Goal: Task Accomplishment & Management: Use online tool/utility

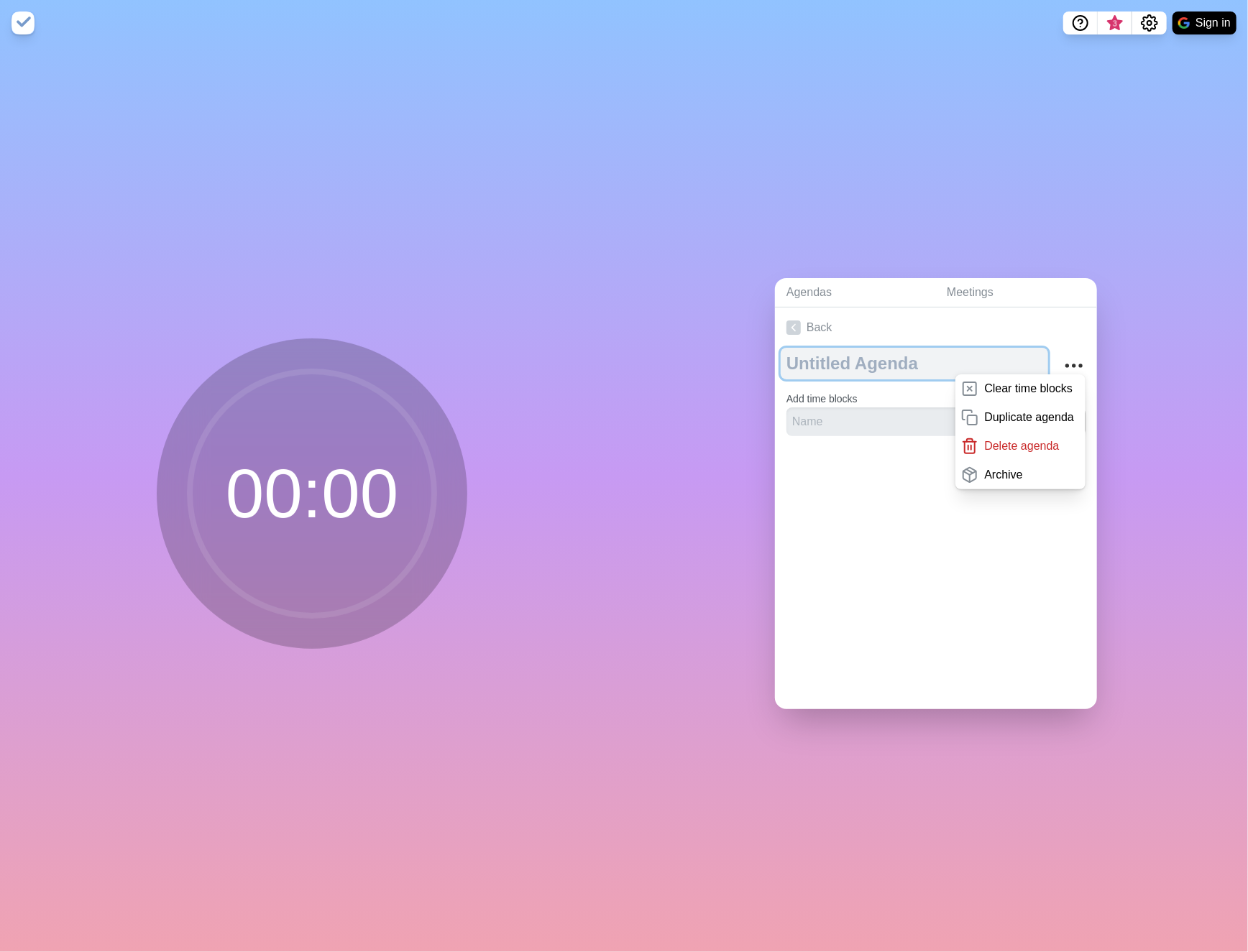
click at [867, 357] on textarea at bounding box center [913, 363] width 267 height 32
type textarea "TLRD MOR"
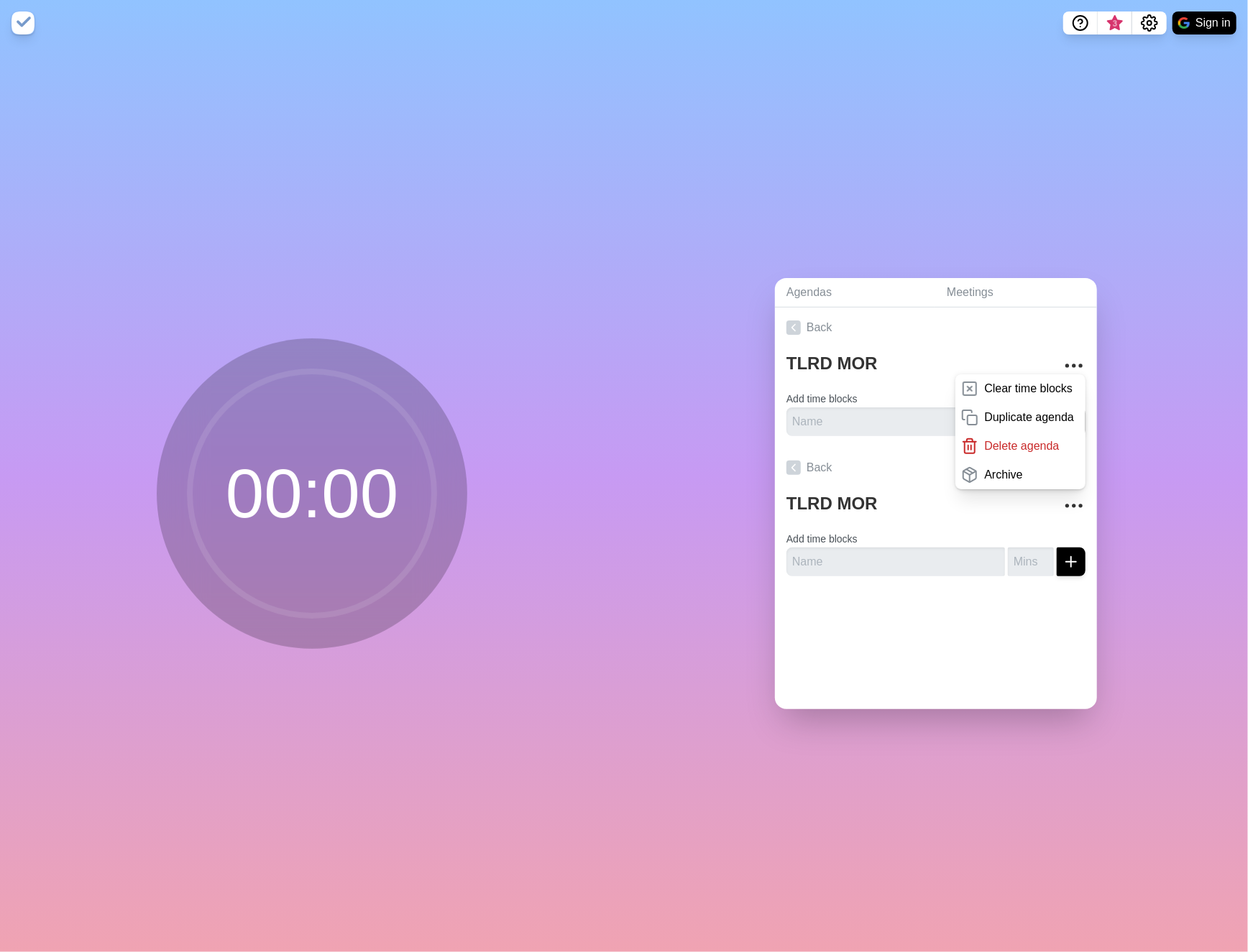
click at [994, 532] on div "Back TLRD MOR Clear time blocks Duplicate agenda Delete agenda Archive Add time…" at bounding box center [935, 508] width 322 height 402
click at [849, 618] on div at bounding box center [935, 617] width 322 height 58
click at [828, 436] on input "text" at bounding box center [895, 422] width 219 height 29
click at [798, 436] on input "text" at bounding box center [895, 422] width 219 height 29
type input "Safety Tailboard"
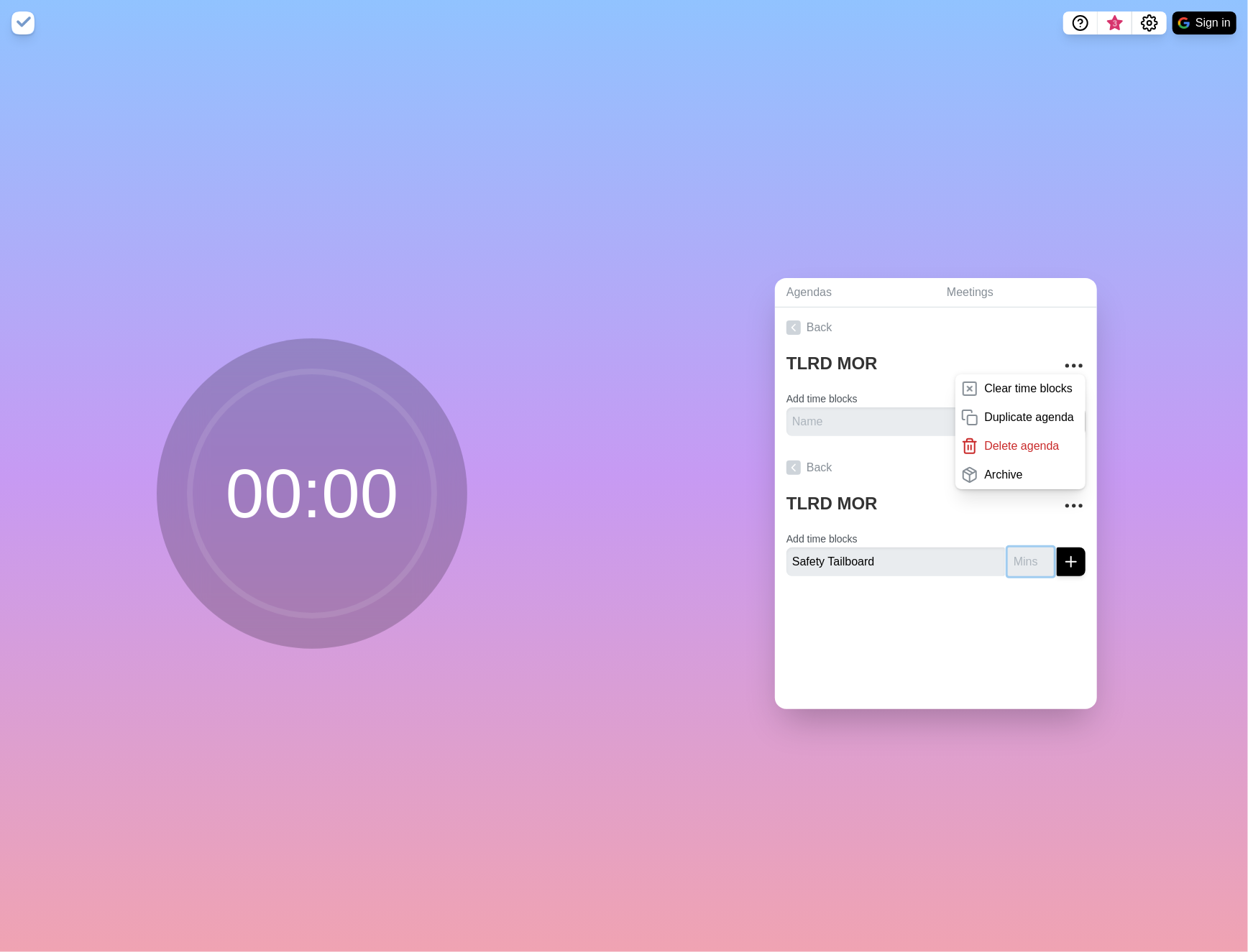
click at [1018, 436] on input "number" at bounding box center [1031, 422] width 46 height 29
type input "2"
click at [1062, 556] on icon "submit" at bounding box center [1071, 562] width 17 height 17
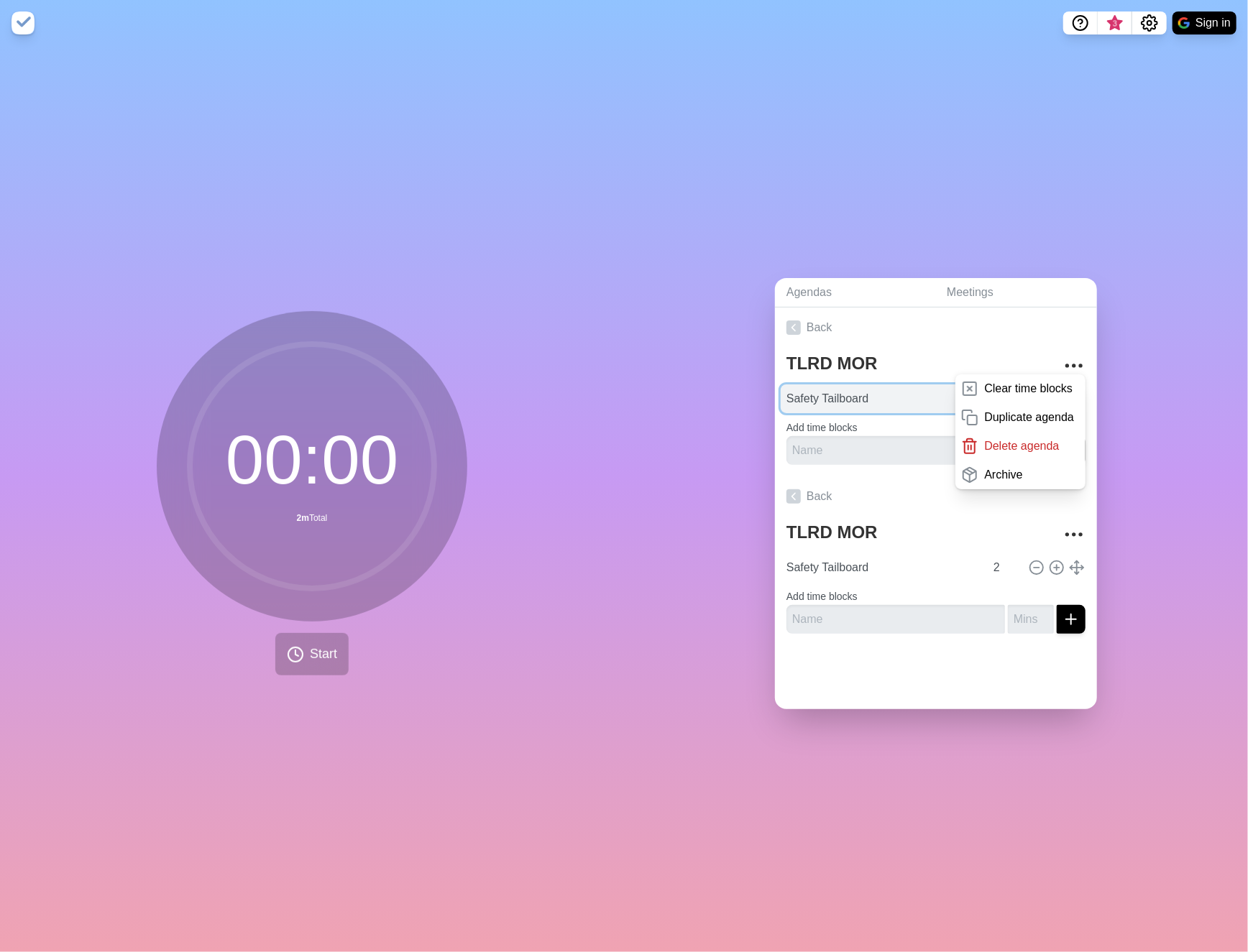
click at [916, 391] on input "Safety Tailboard" at bounding box center [882, 399] width 204 height 29
click at [1062, 363] on icon "More" at bounding box center [1074, 366] width 23 height 23
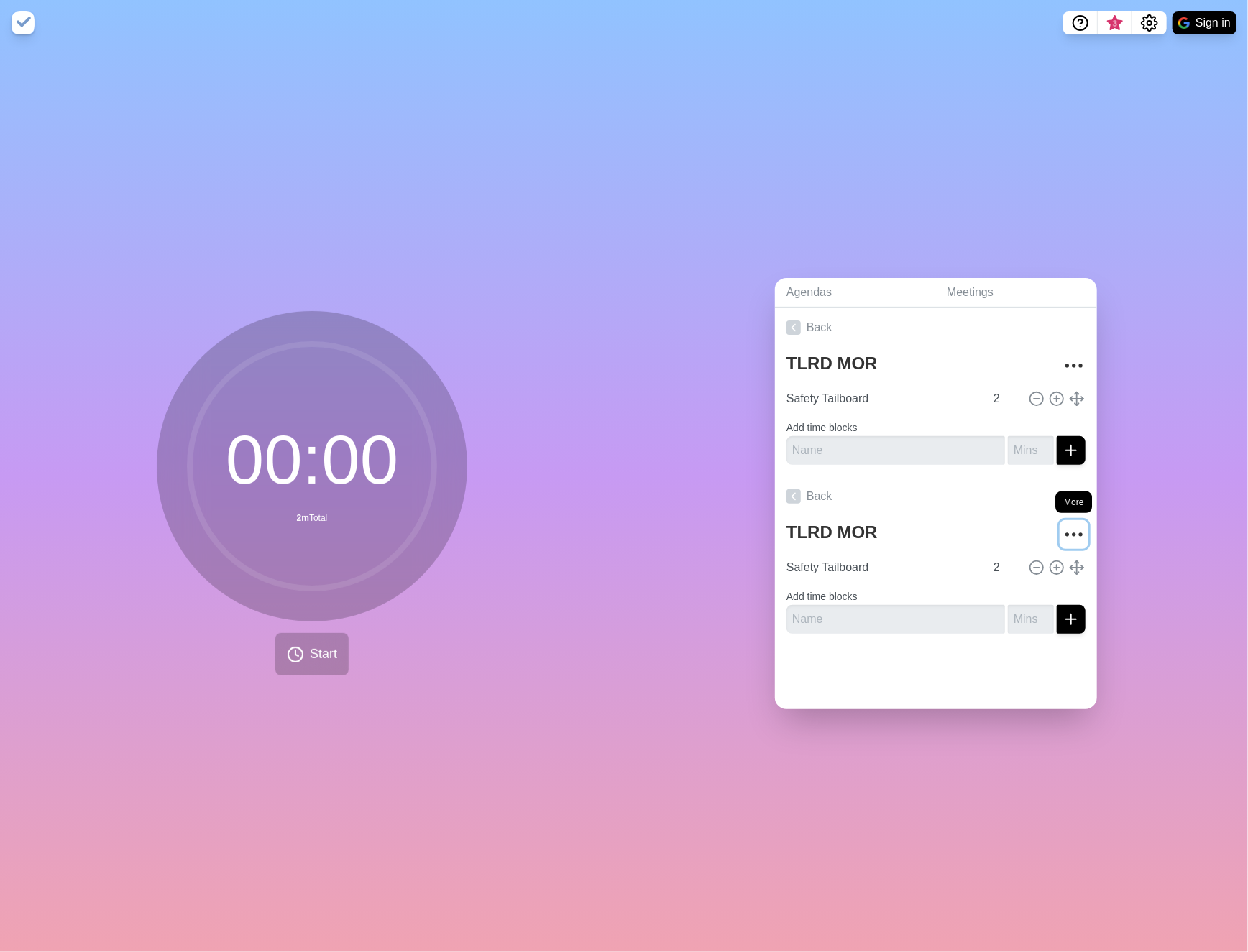
click at [1062, 523] on icon "More" at bounding box center [1074, 535] width 23 height 23
click at [1022, 550] on p "Clear time blocks" at bounding box center [1028, 558] width 89 height 17
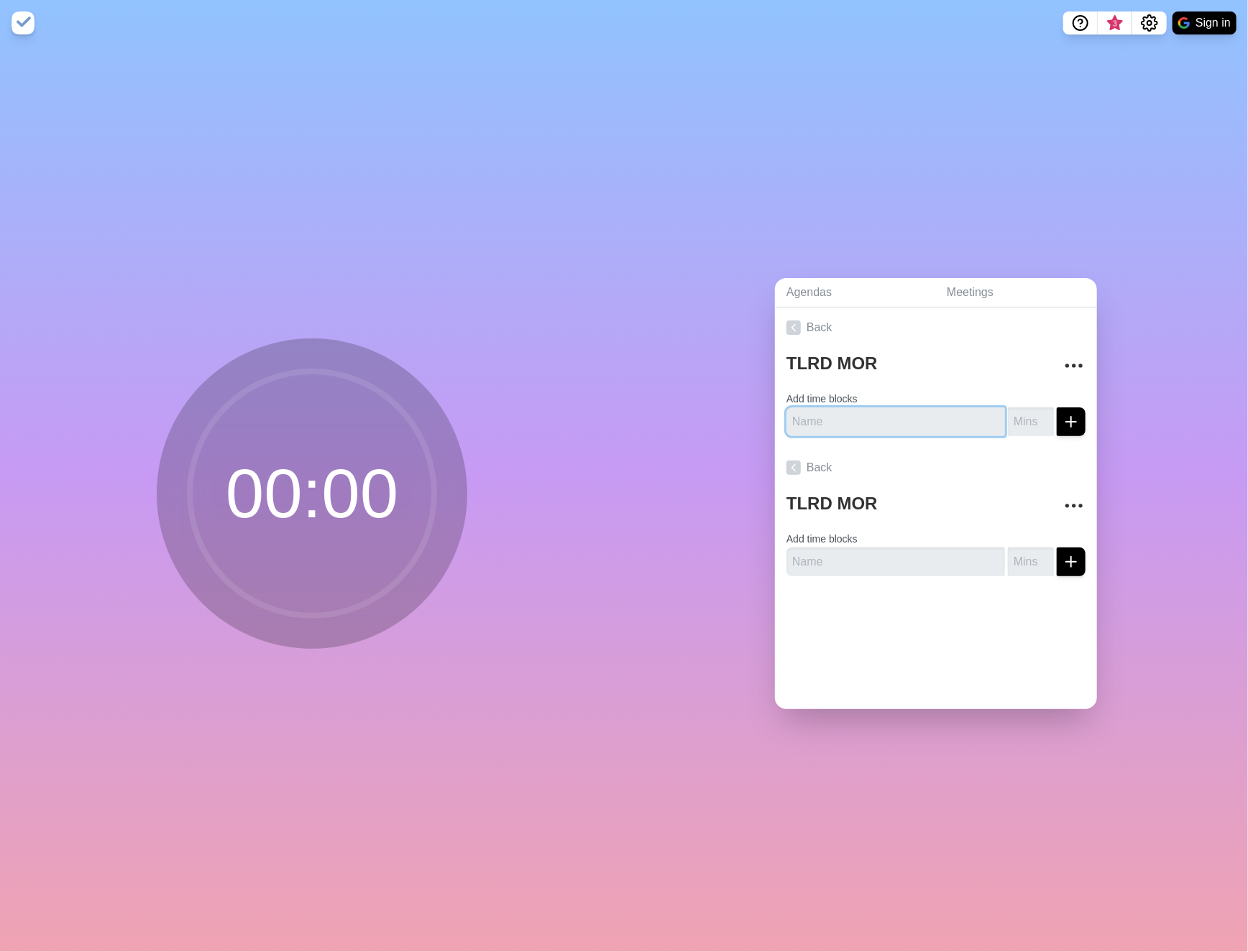
click at [806, 415] on input "text" at bounding box center [895, 422] width 219 height 29
type input "Safety Tailboard"
type input "2"
click at [1062, 420] on icon "submit" at bounding box center [1071, 422] width 17 height 17
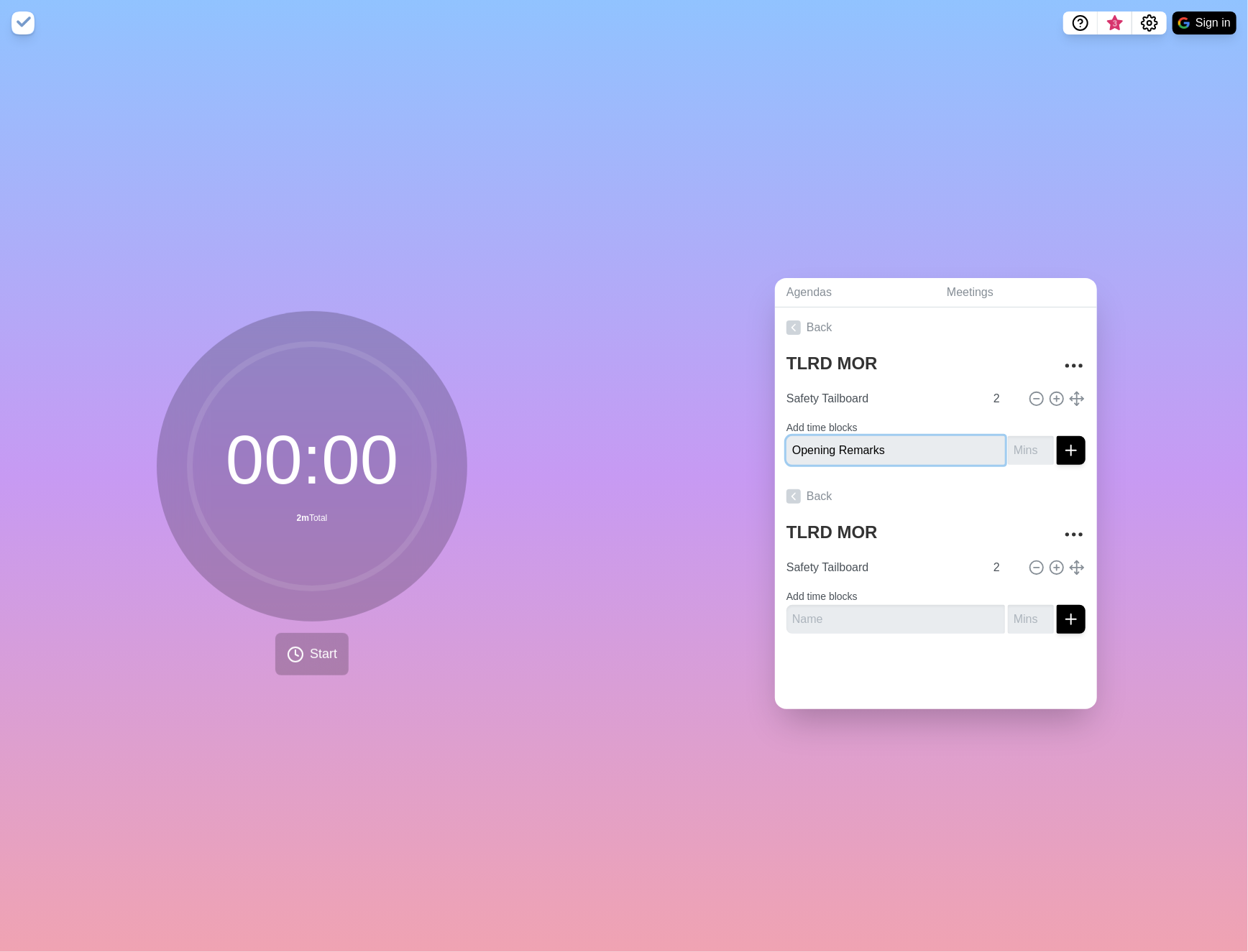
type input "Opening Remarks"
click at [1012, 443] on input "number" at bounding box center [1031, 450] width 46 height 29
type input "5"
click at [1062, 448] on icon "submit" at bounding box center [1071, 450] width 17 height 17
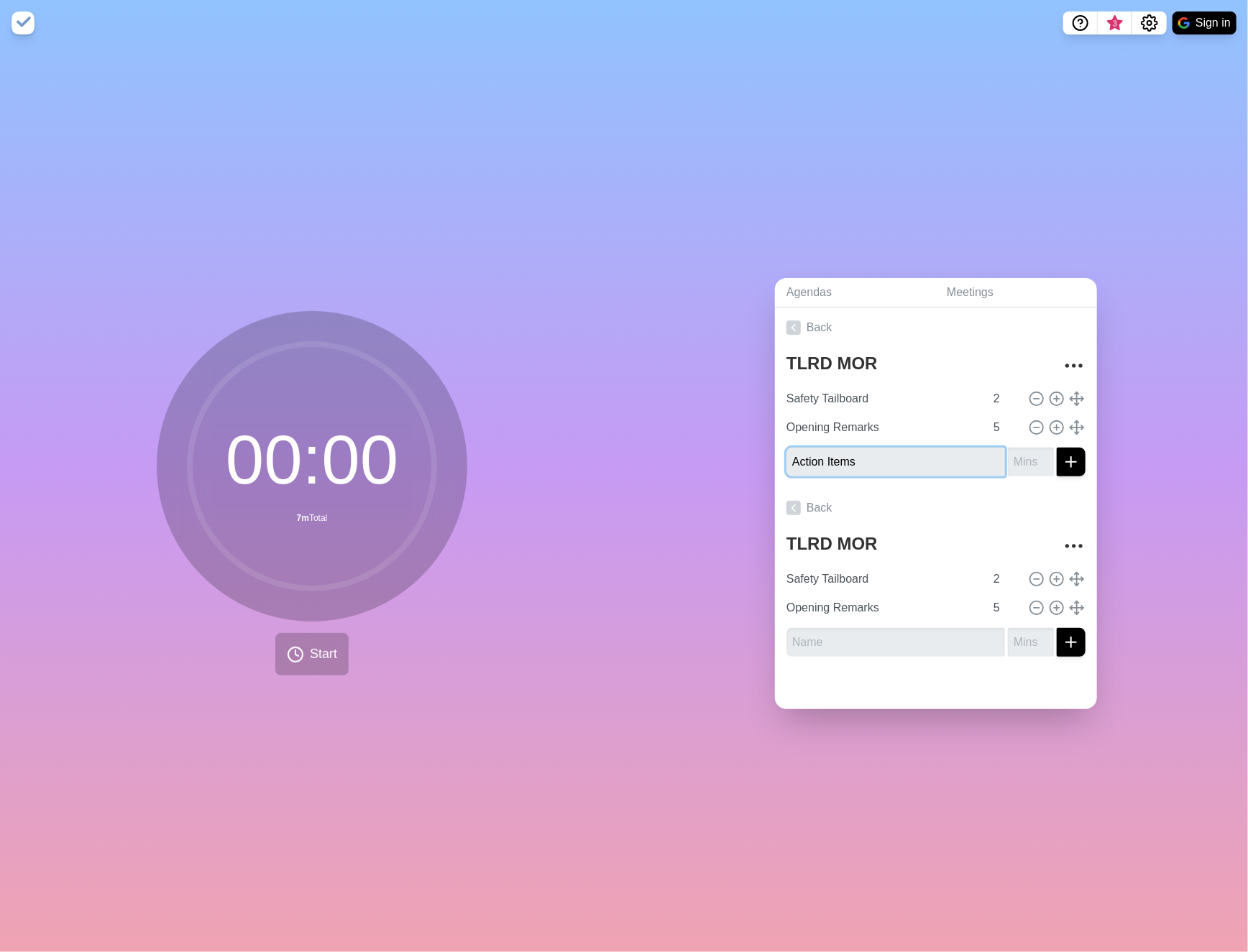
type input "Action Items"
click at [1021, 459] on input "number" at bounding box center [1031, 462] width 46 height 29
type input "1"
click at [1066, 462] on line "submit" at bounding box center [1071, 462] width 10 height 0
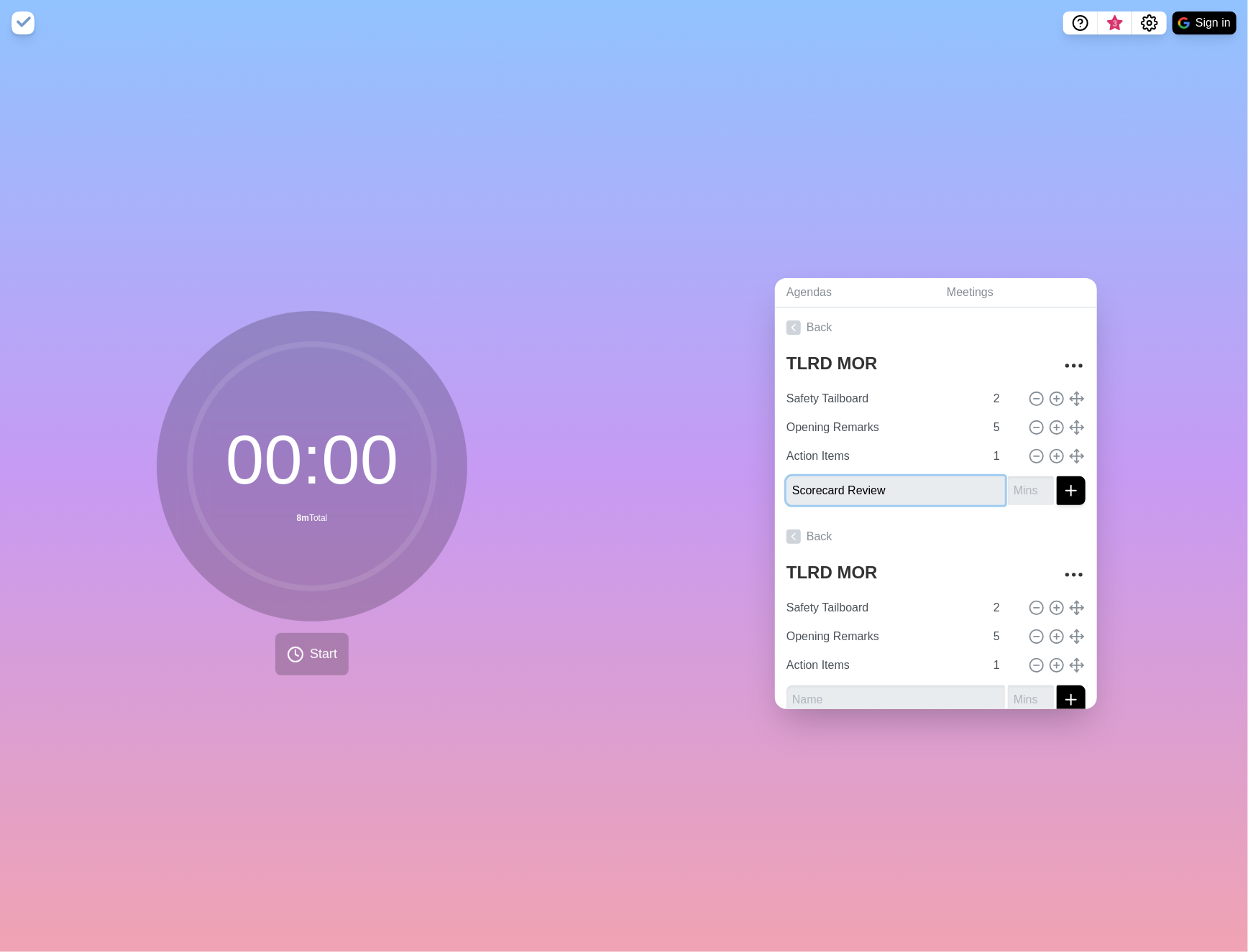
type input "Scorecard Review"
click at [1008, 483] on input "number" at bounding box center [1031, 491] width 46 height 29
type input "5"
click at [1062, 491] on icon "submit" at bounding box center [1071, 491] width 17 height 17
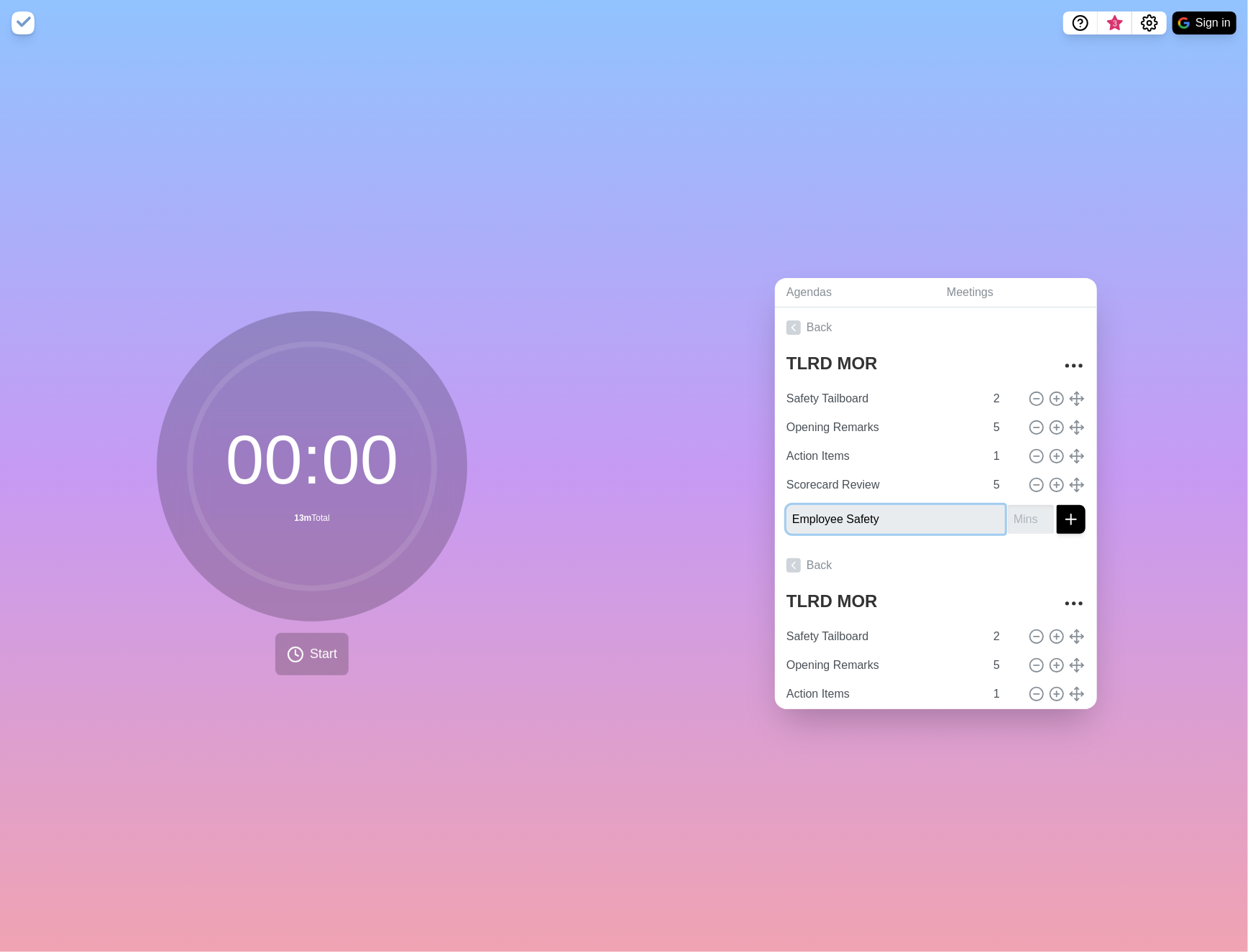
type input "Employee Safety"
type input "1"
click at [1023, 509] on input "1" at bounding box center [1031, 520] width 46 height 29
type input "5"
click at [1065, 517] on button "submit" at bounding box center [1071, 520] width 29 height 29
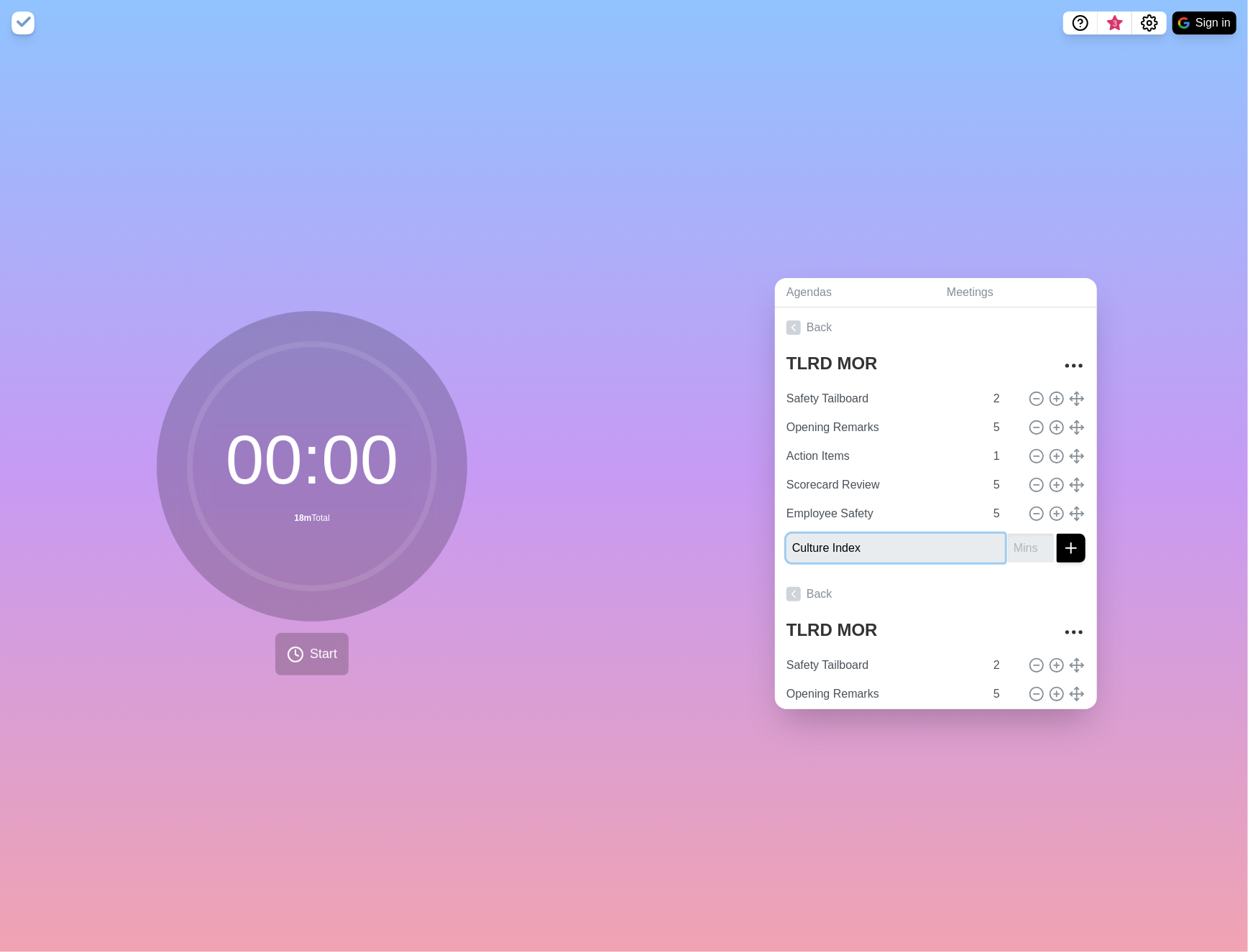
type input "Culture Index"
click at [1009, 548] on input "number" at bounding box center [1031, 548] width 46 height 29
type input "5"
click at [1071, 545] on line "submit" at bounding box center [1071, 548] width 0 height 10
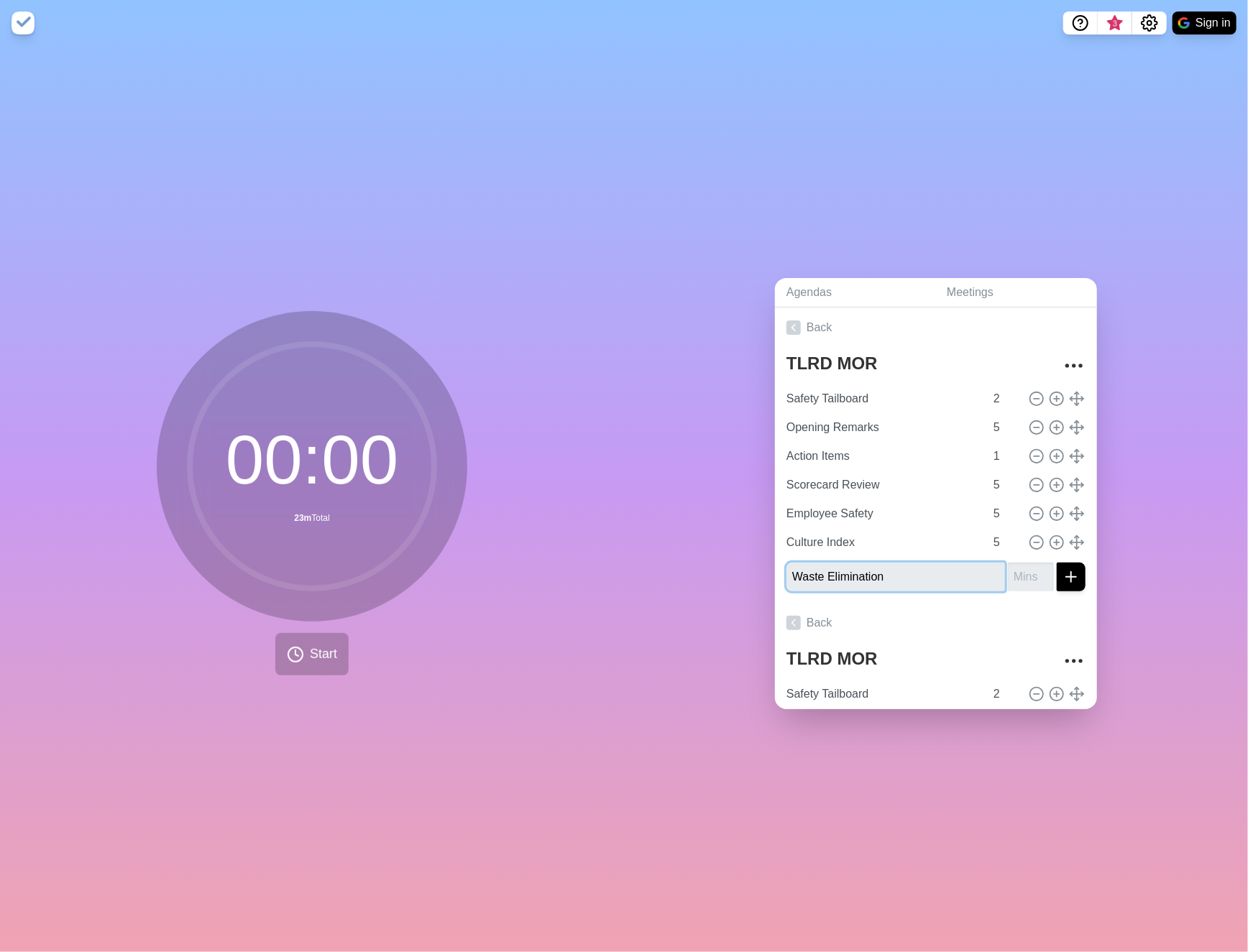
type input "Waste Elimination"
click at [1014, 569] on input "number" at bounding box center [1031, 577] width 46 height 29
type input "5"
click at [1062, 576] on icon "submit" at bounding box center [1071, 577] width 17 height 17
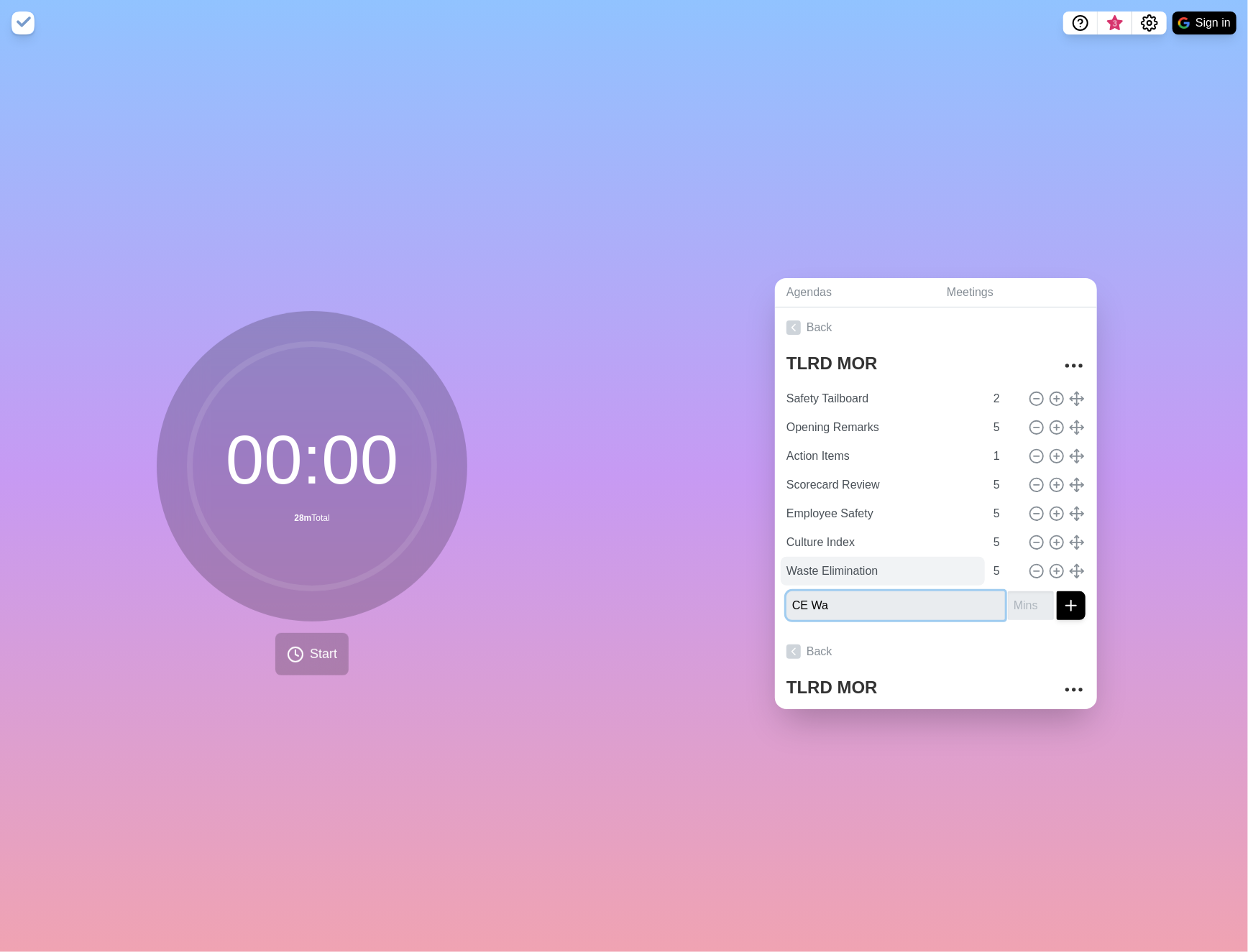
type input "CE Wa"
click at [928, 563] on input "Waste Elimination" at bounding box center [882, 571] width 204 height 29
type input "Waste Elimination O&M + Cap Eff."
click at [987, 557] on input "5" at bounding box center [1005, 571] width 35 height 29
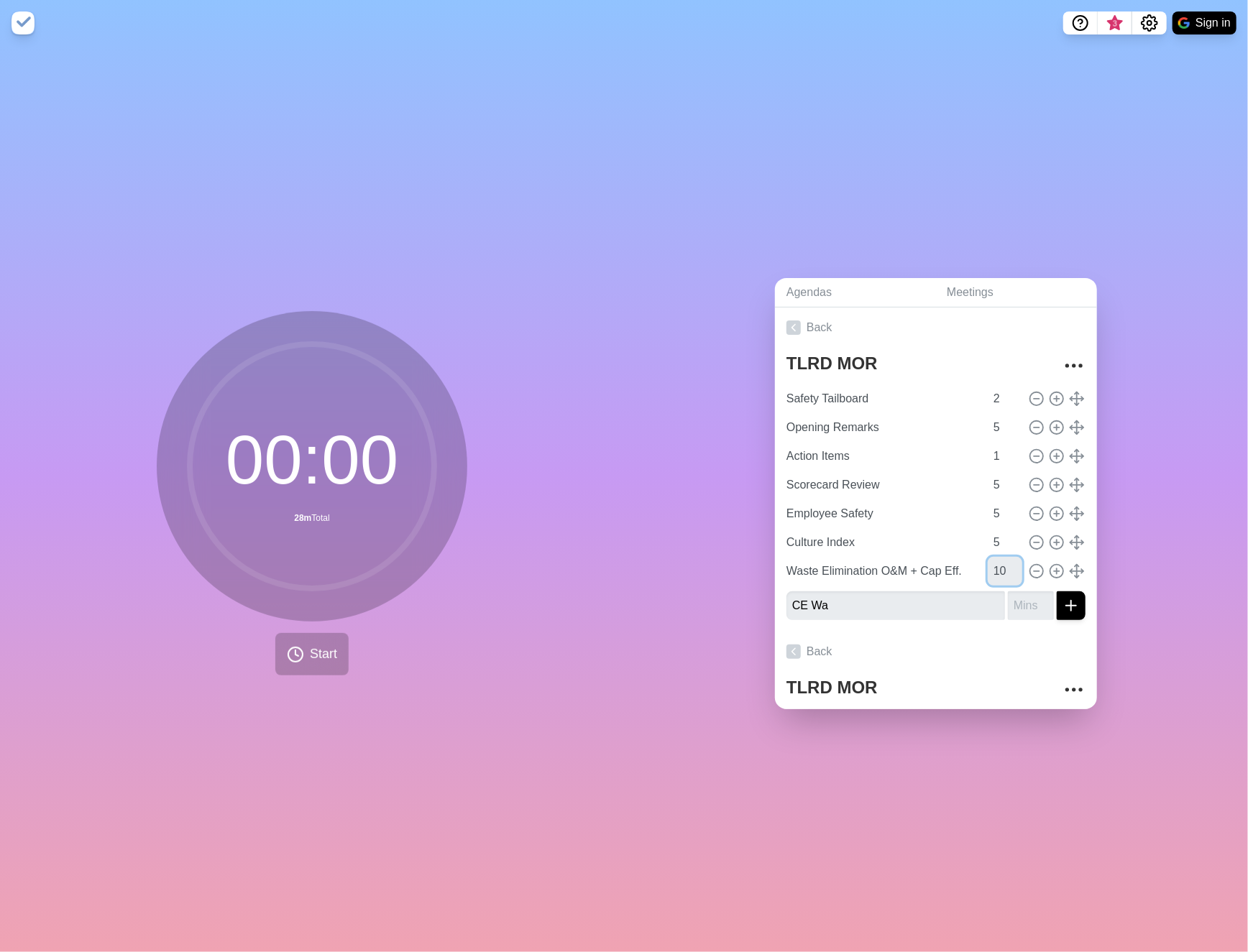
type input "10"
click at [878, 596] on input "CE Wa" at bounding box center [895, 606] width 219 height 29
type input "CE Way Profeciency"
click at [1013, 604] on input "number" at bounding box center [1031, 606] width 46 height 29
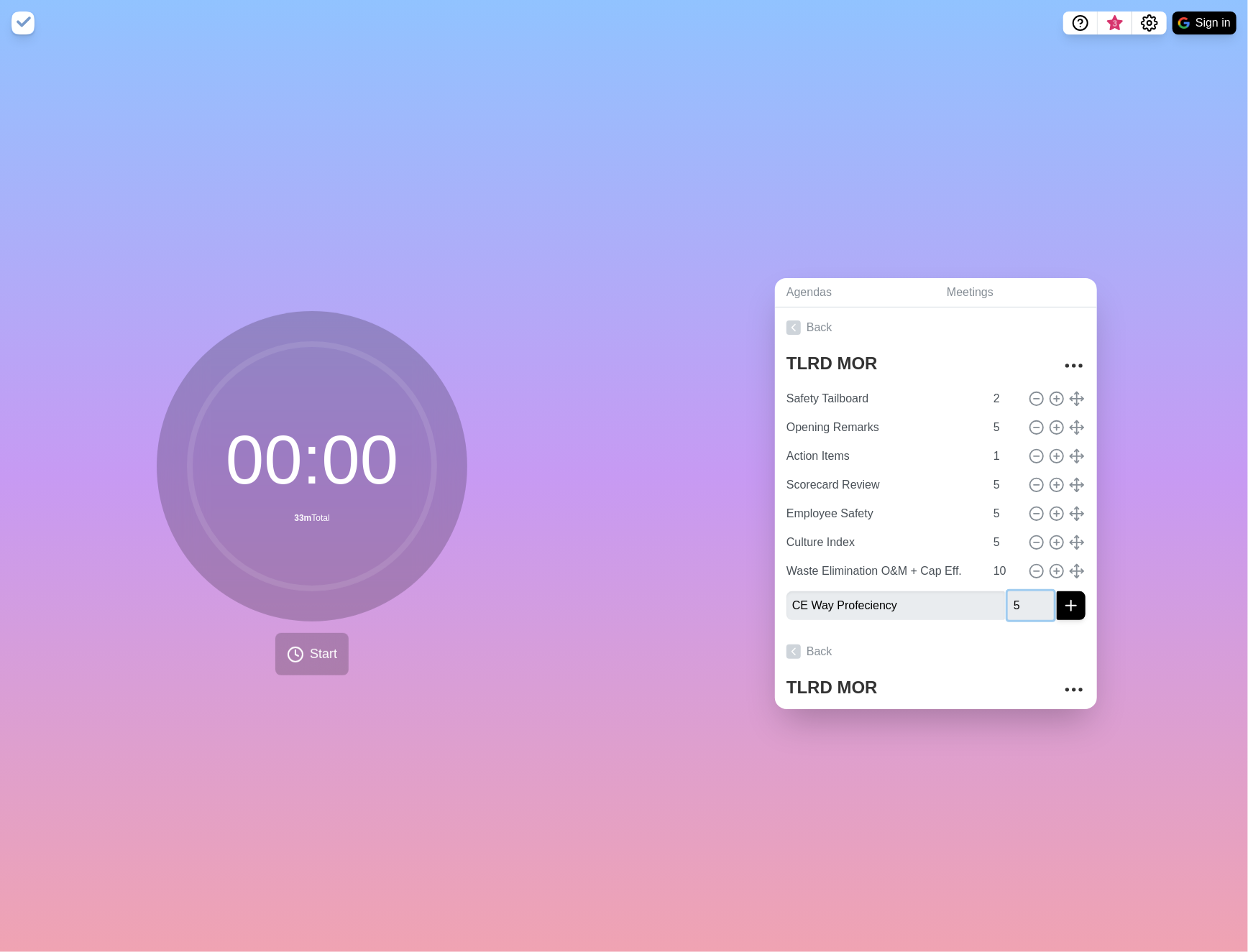
type input "5"
drag, startPoint x: 875, startPoint y: 600, endPoint x: 859, endPoint y: 603, distance: 16.3
click at [859, 603] on input "CE Way Profeciency" at bounding box center [895, 606] width 219 height 29
type input "CE Way Proficiency"
click at [1062, 606] on icon "submit" at bounding box center [1071, 606] width 17 height 17
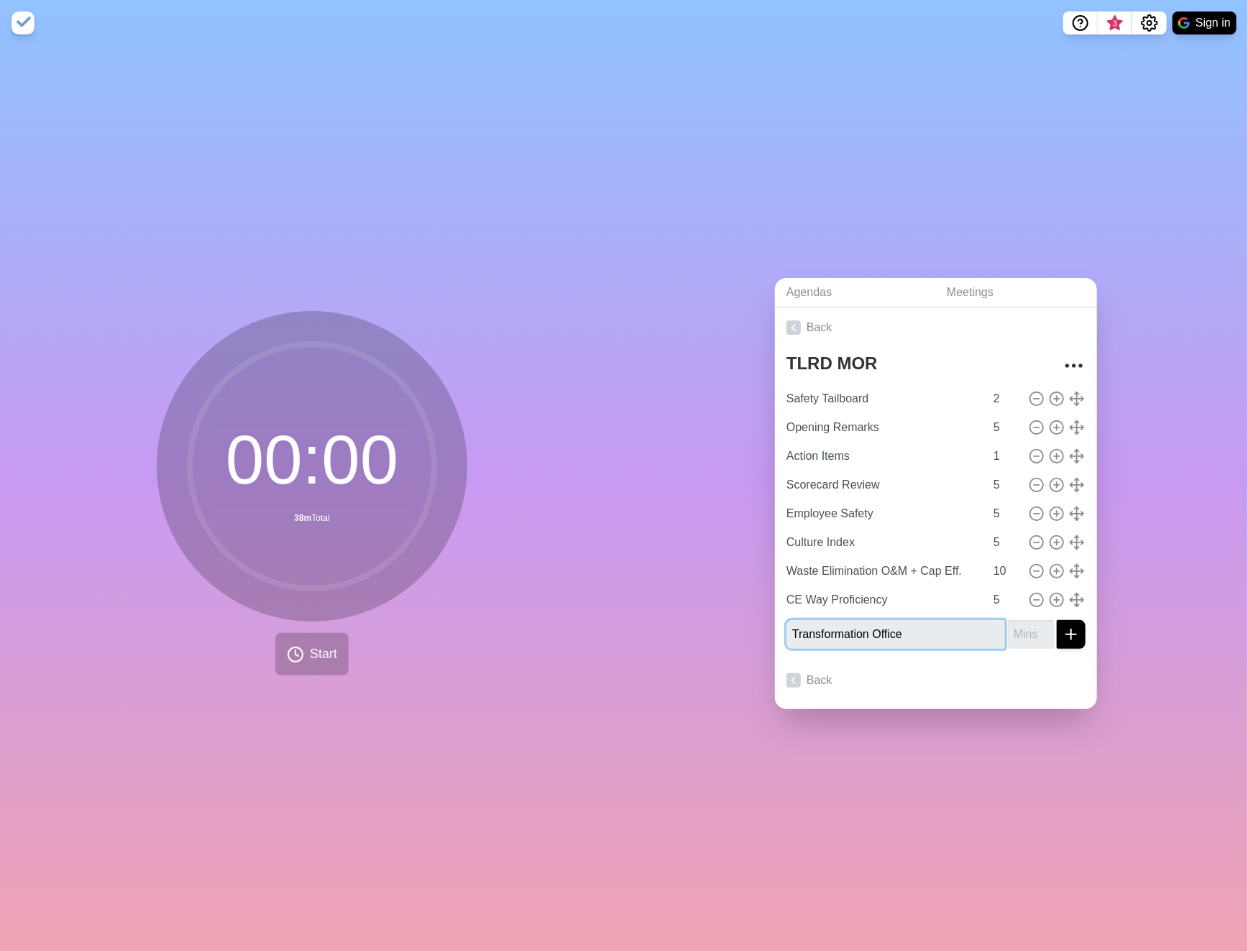
type input "Transformation Office"
click at [1008, 630] on input "number" at bounding box center [1031, 635] width 46 height 29
type input "5"
click at [1062, 630] on icon "submit" at bounding box center [1071, 635] width 17 height 17
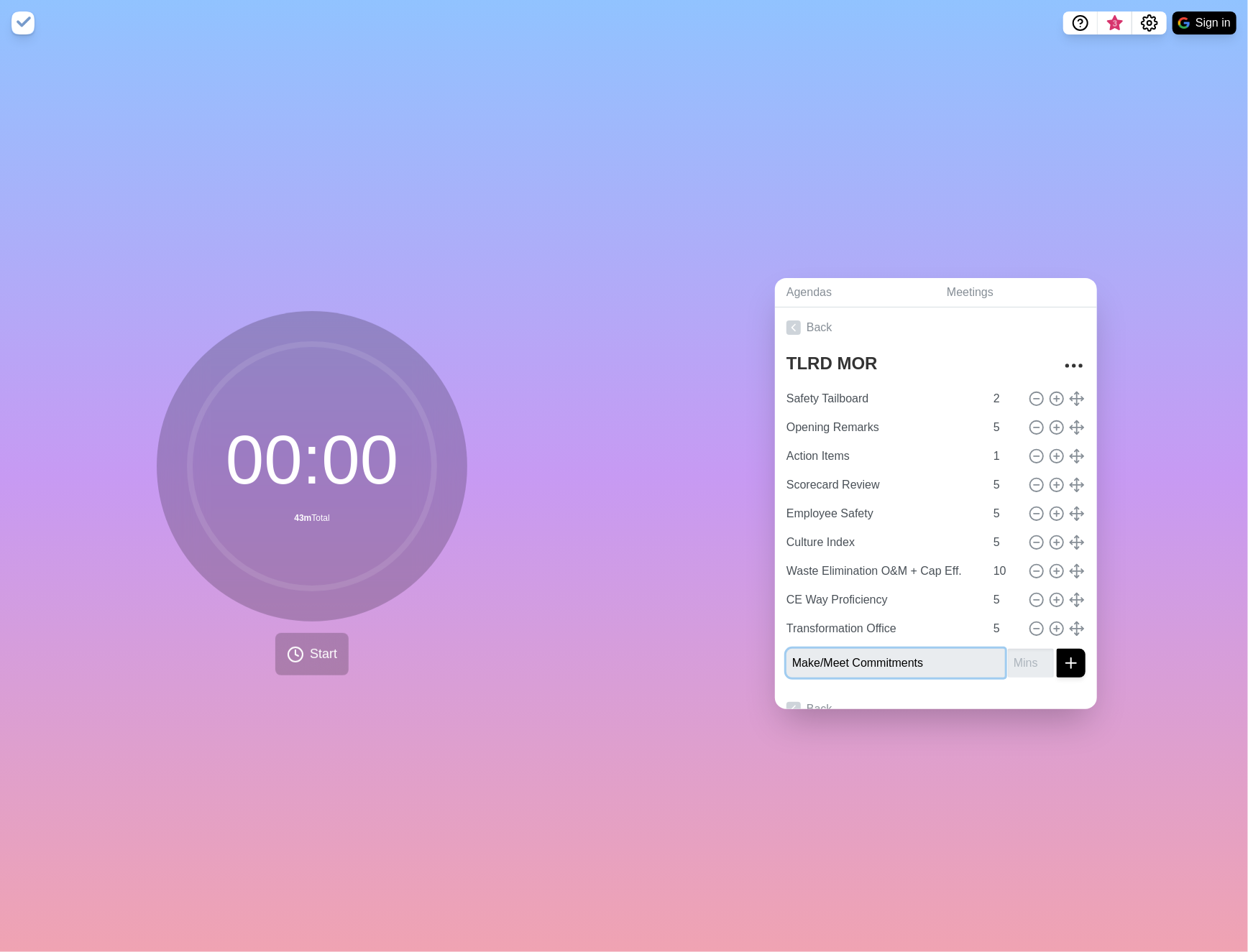
type input "Make/Meet Commitments"
click at [1012, 661] on input "number" at bounding box center [1031, 663] width 46 height 29
type input "5"
click at [1057, 666] on button "submit" at bounding box center [1071, 663] width 29 height 29
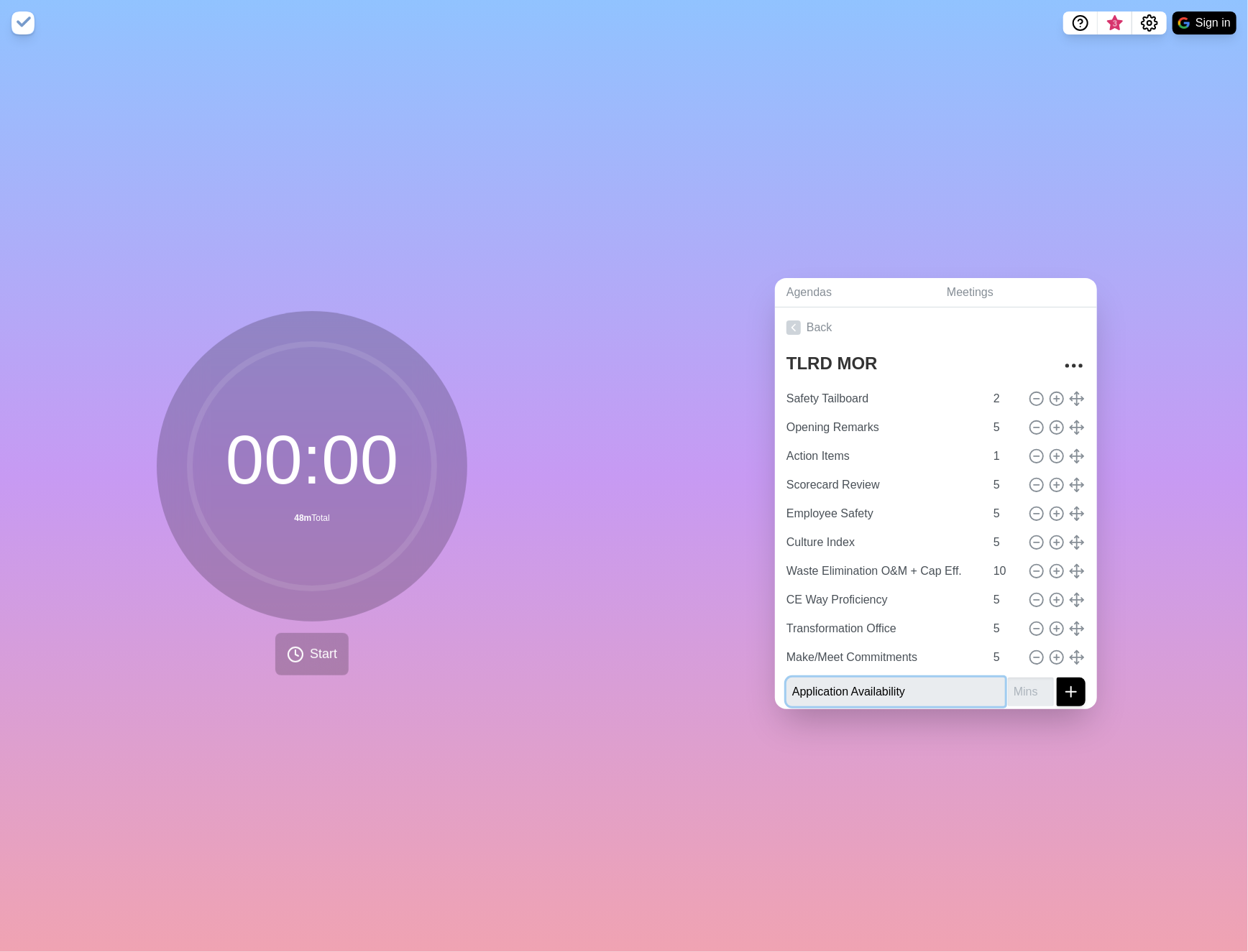
type input "Application Availability"
click at [1008, 692] on input "number" at bounding box center [1031, 692] width 46 height 29
type input "5"
click at [1062, 687] on icon "submit" at bounding box center [1071, 692] width 17 height 17
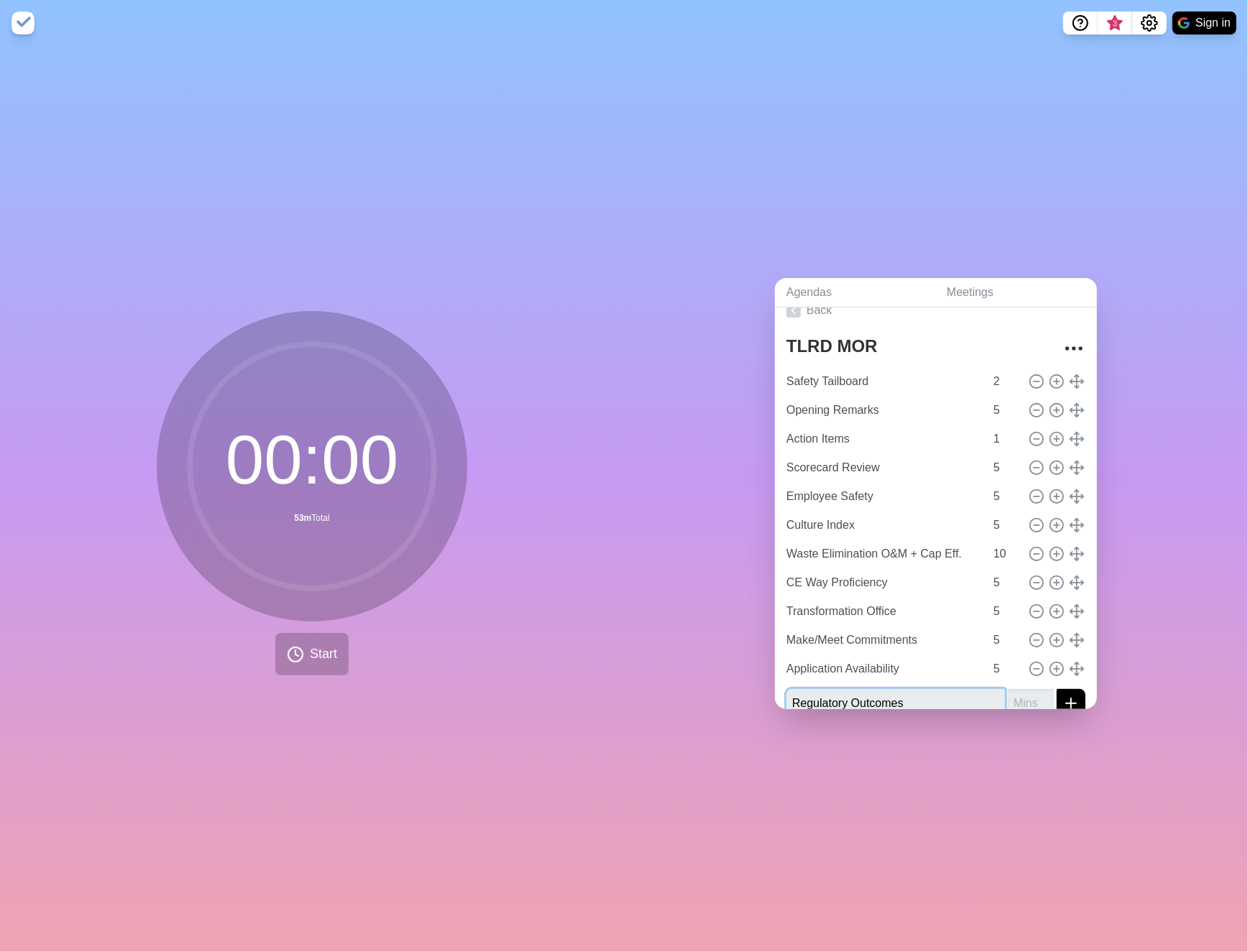
type input "Regulatory Outcomes"
click at [1008, 702] on input "number" at bounding box center [1031, 704] width 46 height 29
type input "5"
click at [1062, 695] on icon "submit" at bounding box center [1071, 704] width 17 height 17
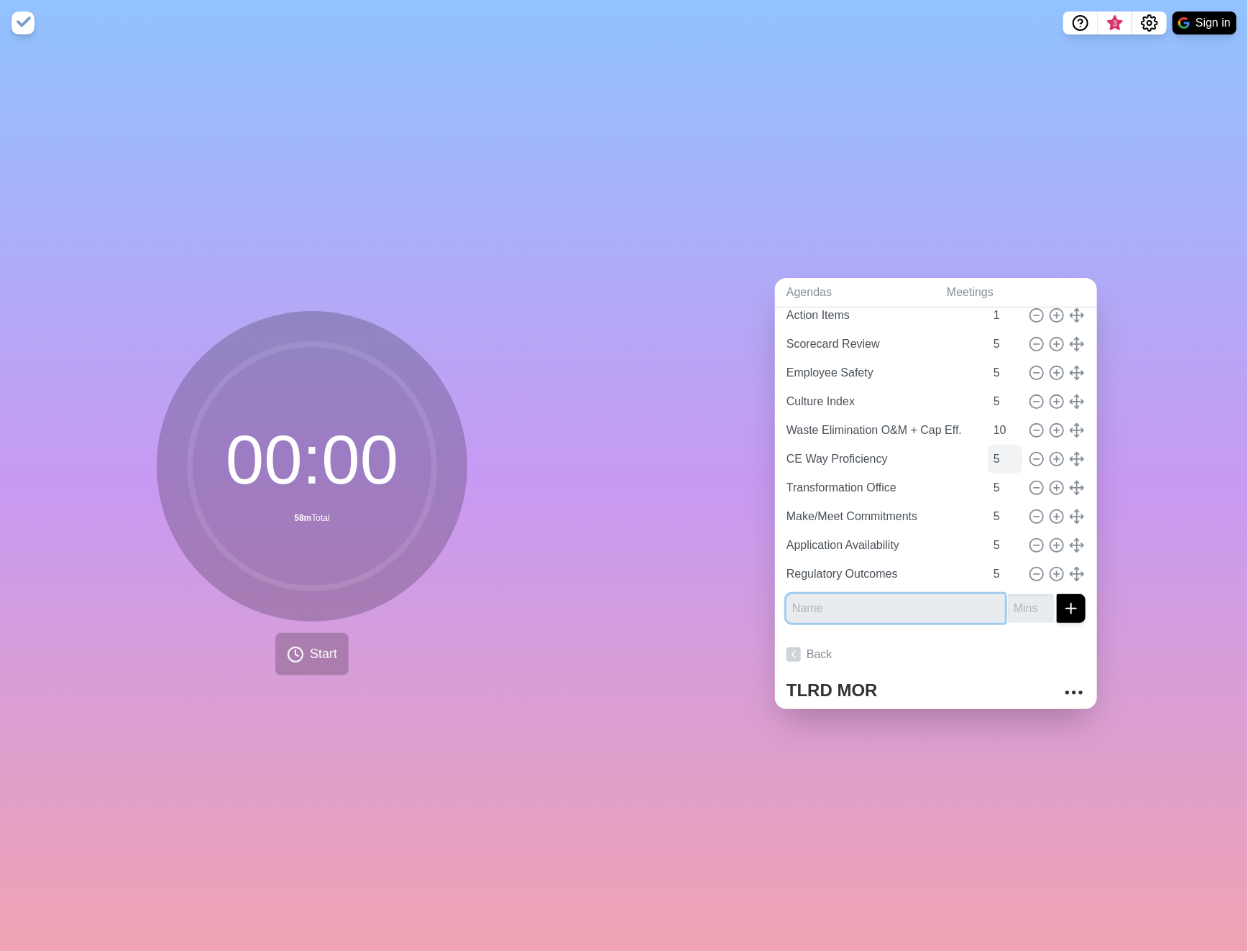
scroll to position [168, 0]
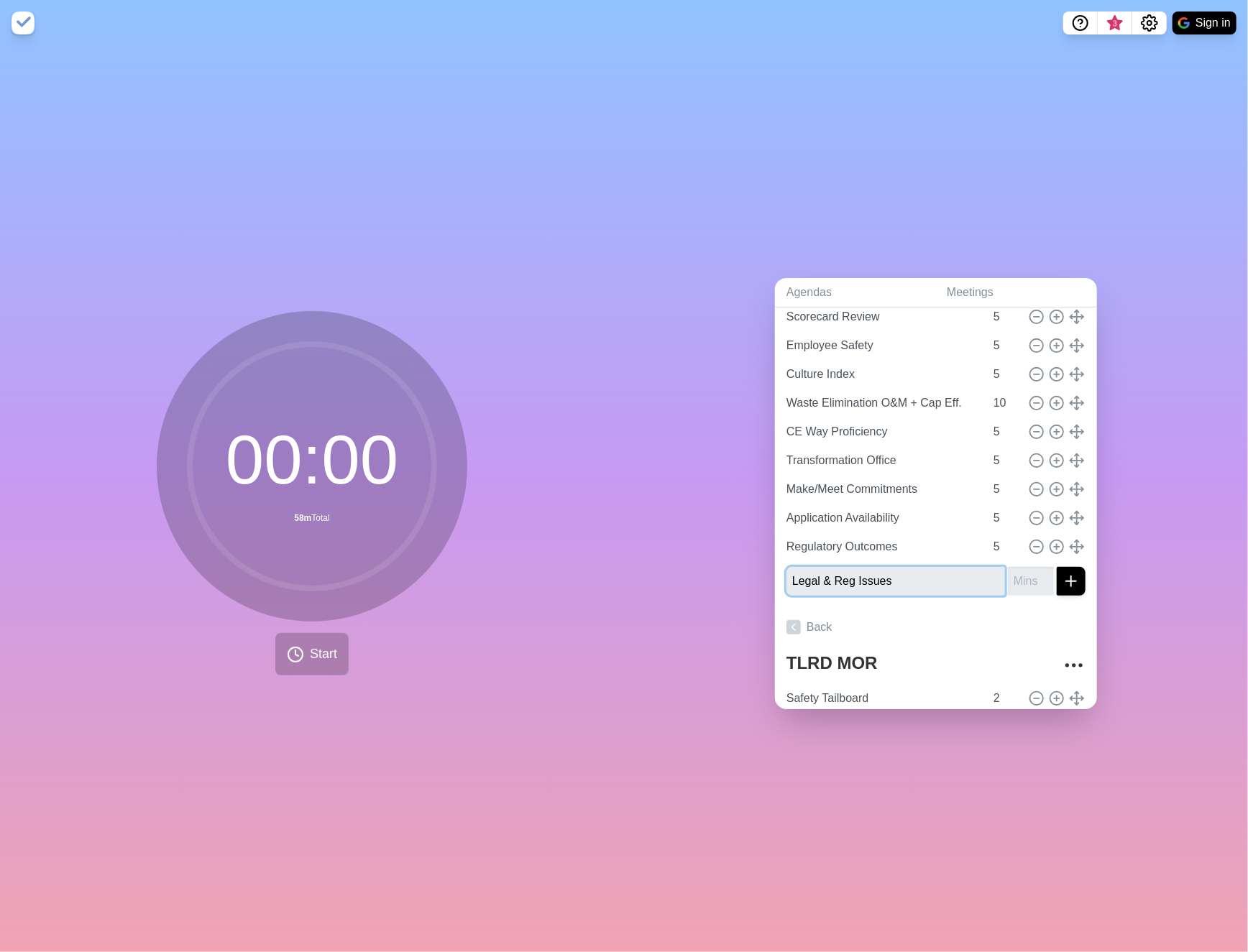
type input "Legal & Reg Issues"
click at [1008, 574] on input "number" at bounding box center [1031, 581] width 46 height 29
type input "5"
click at [1062, 579] on icon "submit" at bounding box center [1071, 581] width 17 height 17
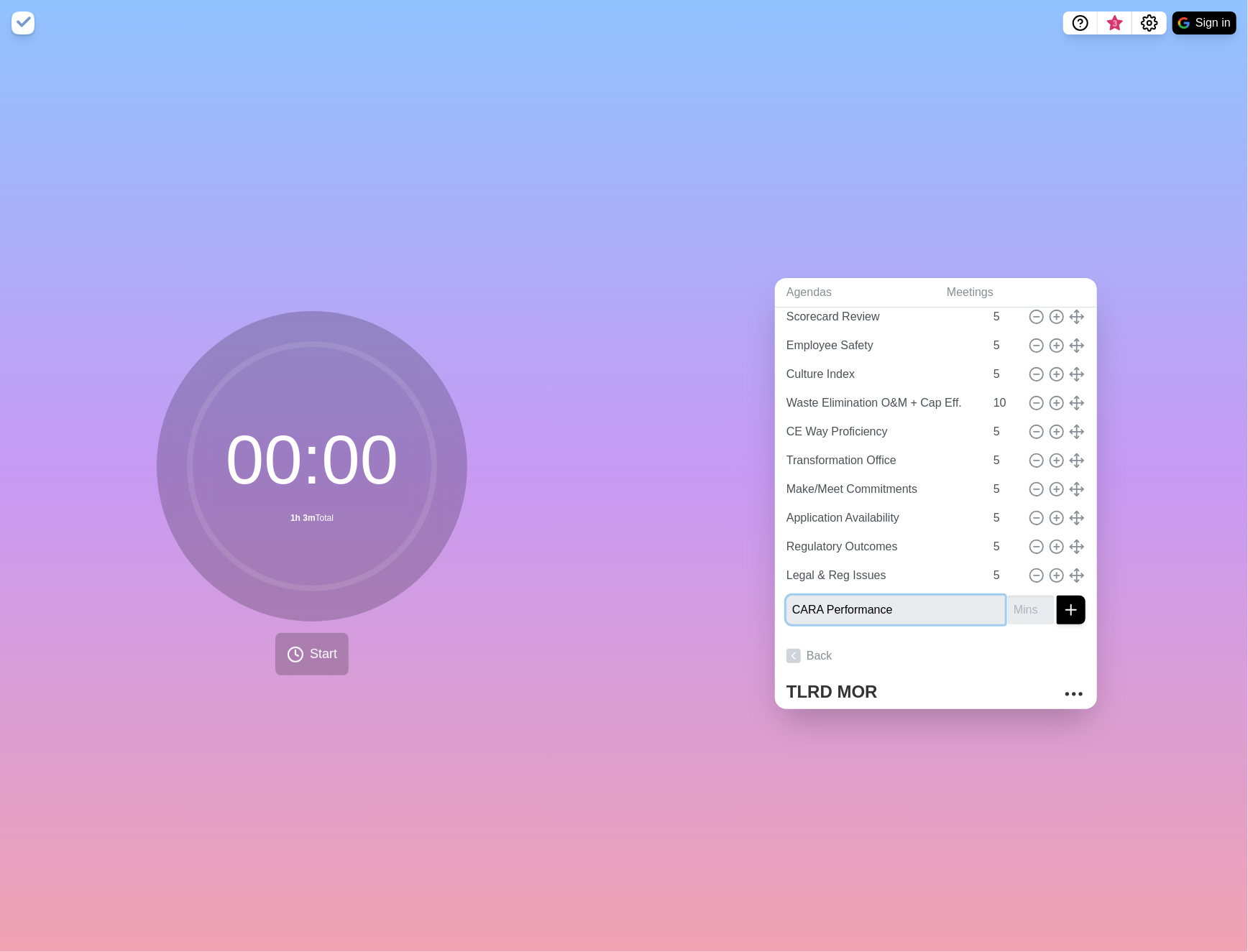
type input "CARA Performance"
click at [1010, 604] on input "number" at bounding box center [1031, 610] width 46 height 29
type input "5"
click at [1062, 602] on icon "submit" at bounding box center [1071, 610] width 17 height 17
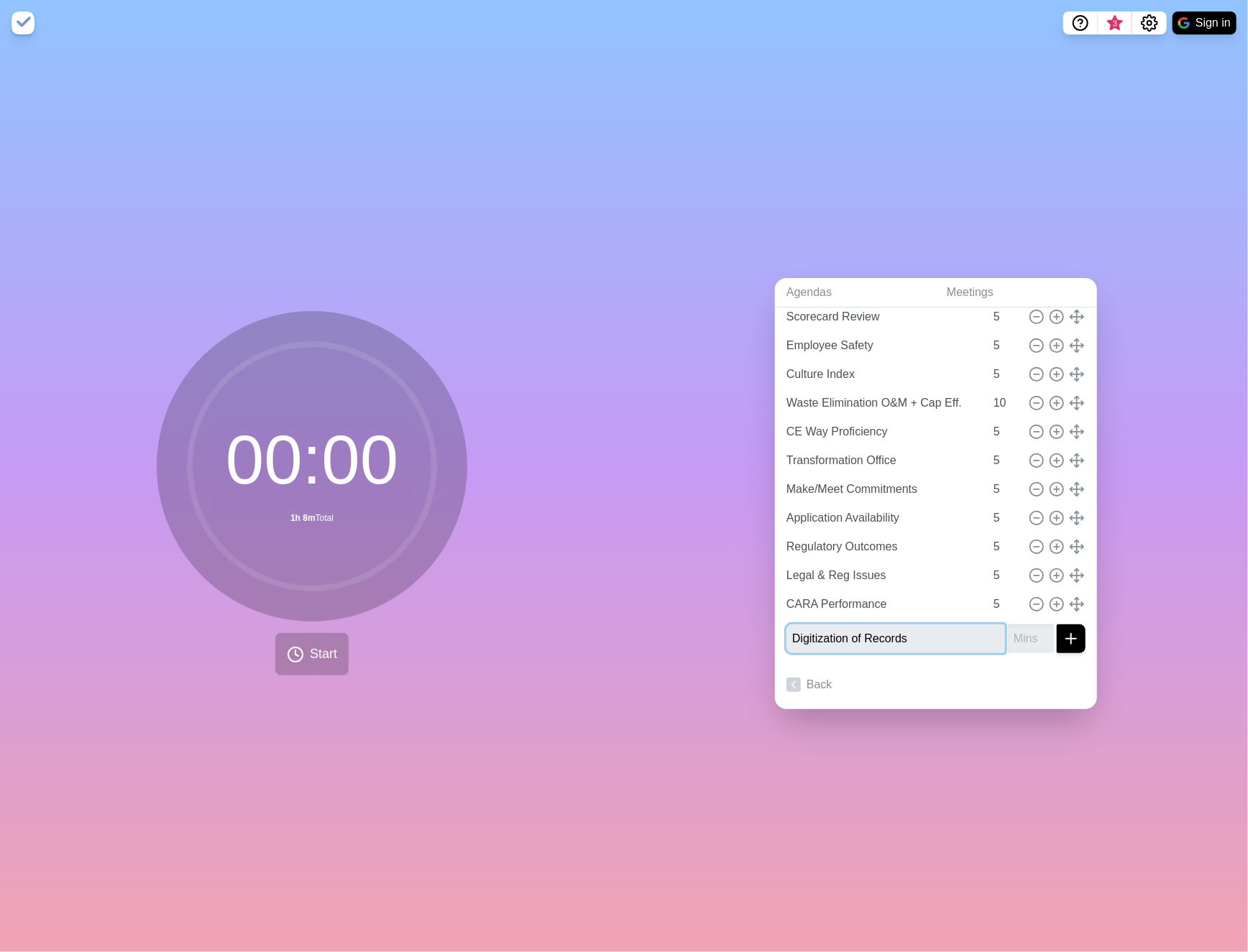
type input "Digitization of Records"
click at [1008, 641] on input "number" at bounding box center [1031, 639] width 46 height 29
type input "5"
click at [1066, 639] on line "submit" at bounding box center [1071, 639] width 10 height 0
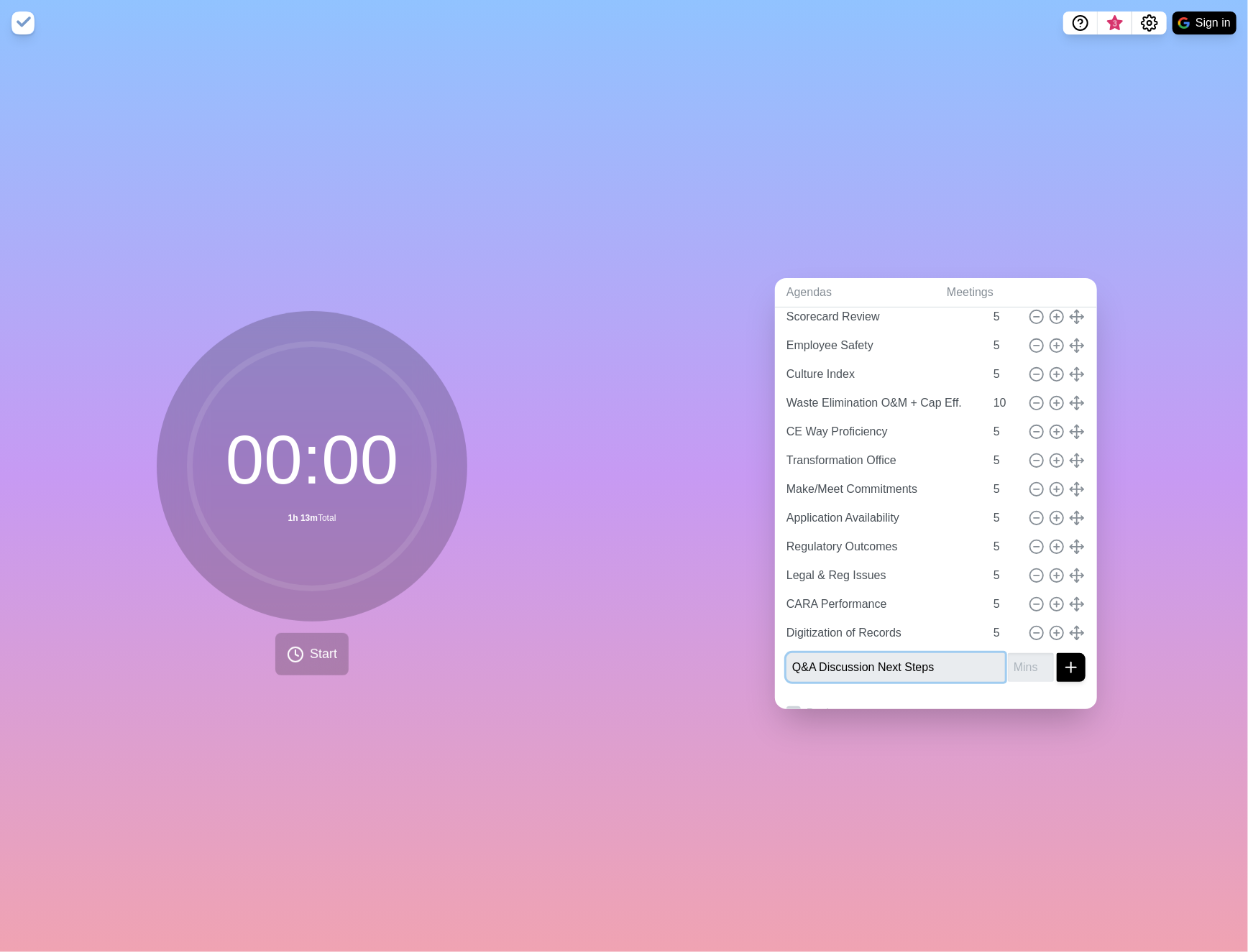
type input "Q&A Discussion Next Steps"
click at [1008, 656] on input "number" at bounding box center [1031, 668] width 46 height 29
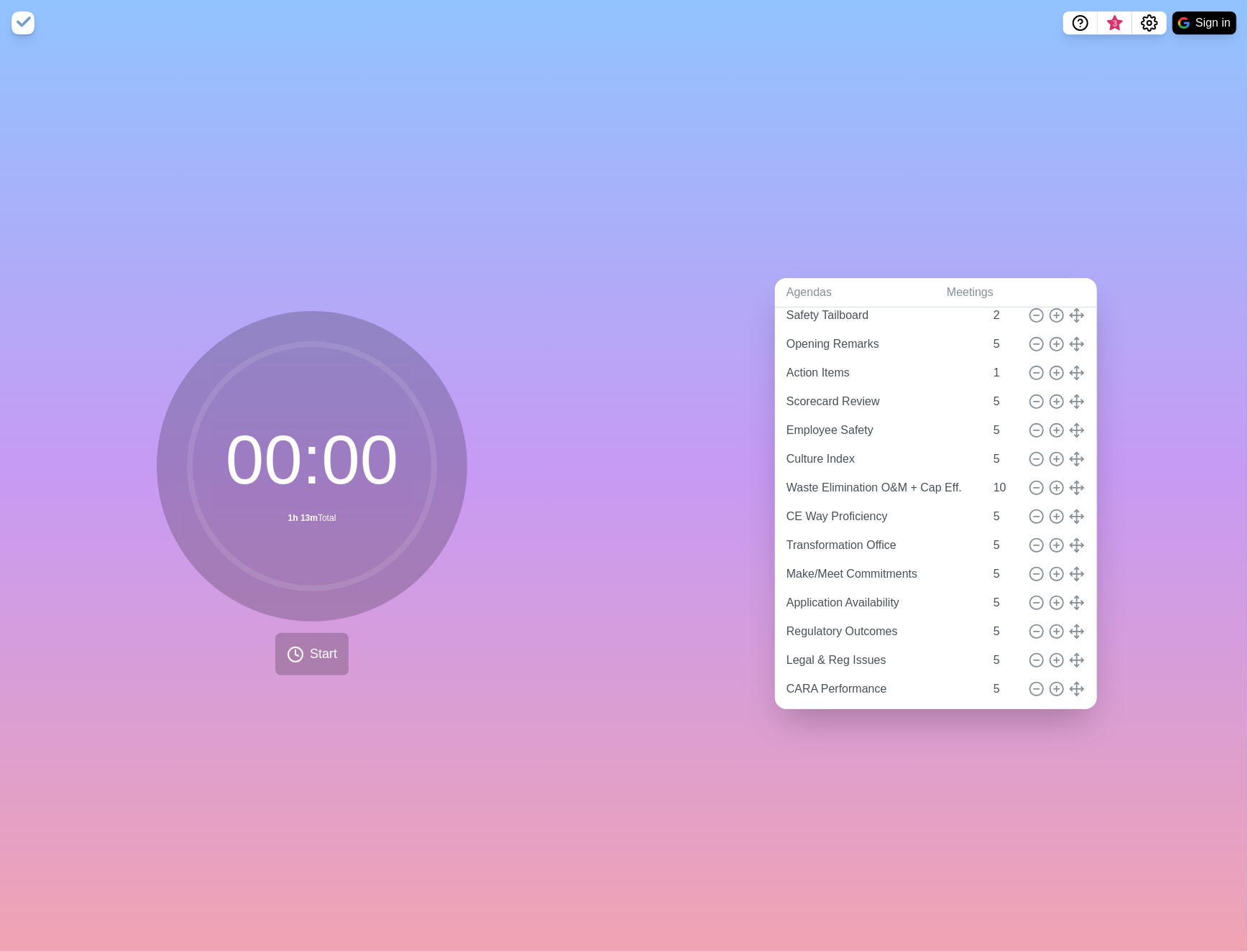
scroll to position [0, 0]
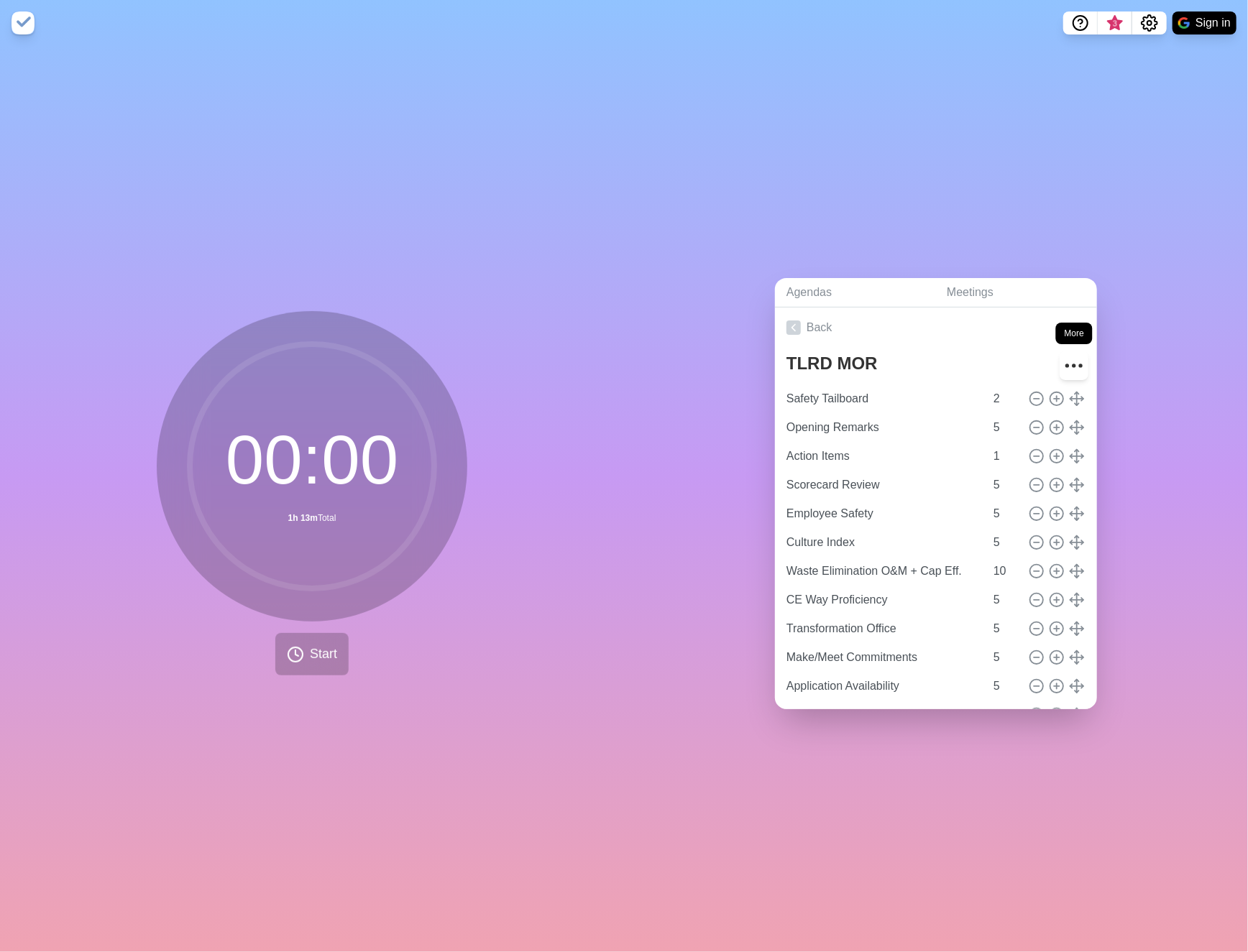
type input "12"
click at [1066, 365] on circle "More" at bounding box center [1067, 366] width 2 height 2
click at [1180, 388] on div "Agendas Meetings Back TLRD MOR Clear time blocks Duplicate agenda Delete agenda…" at bounding box center [936, 499] width 624 height 906
click at [706, 396] on div "Agendas Meetings Back TLRD MOR Clear time blocks Duplicate agenda Delete agenda…" at bounding box center [936, 499] width 624 height 906
click at [1073, 365] on circle "More" at bounding box center [1074, 366] width 2 height 2
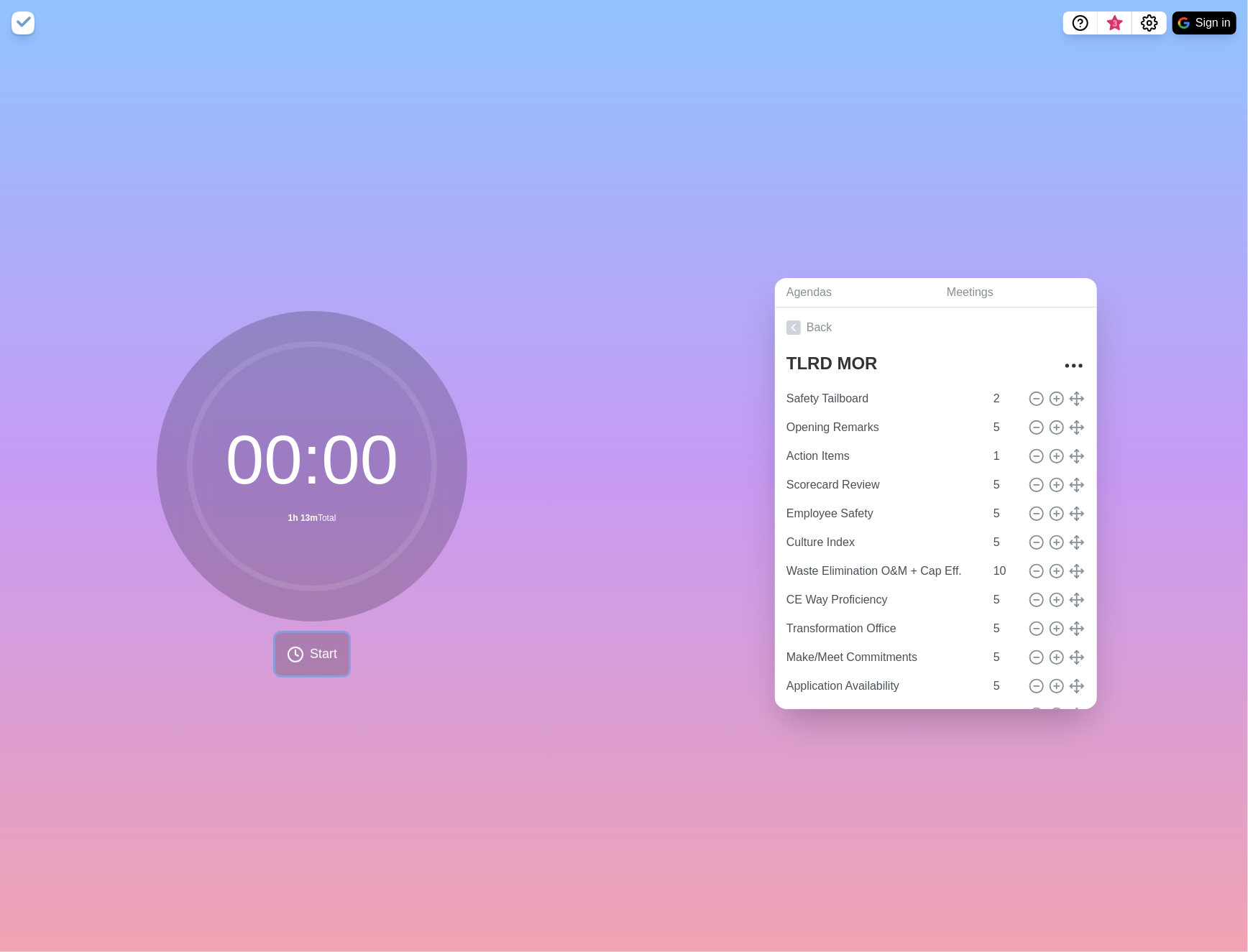
click at [292, 646] on icon at bounding box center [295, 655] width 17 height 17
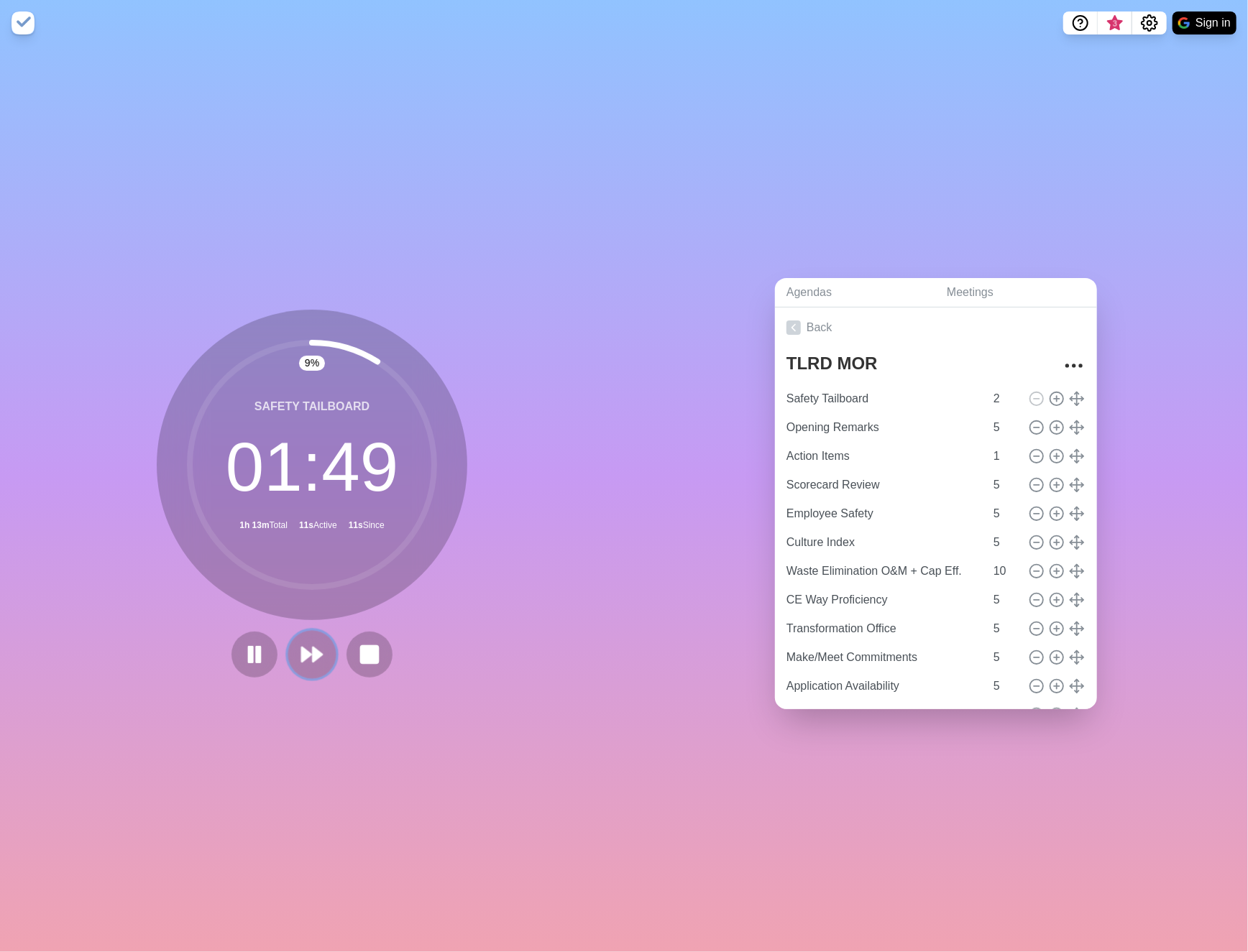
click at [312, 648] on polygon at bounding box center [317, 655] width 9 height 14
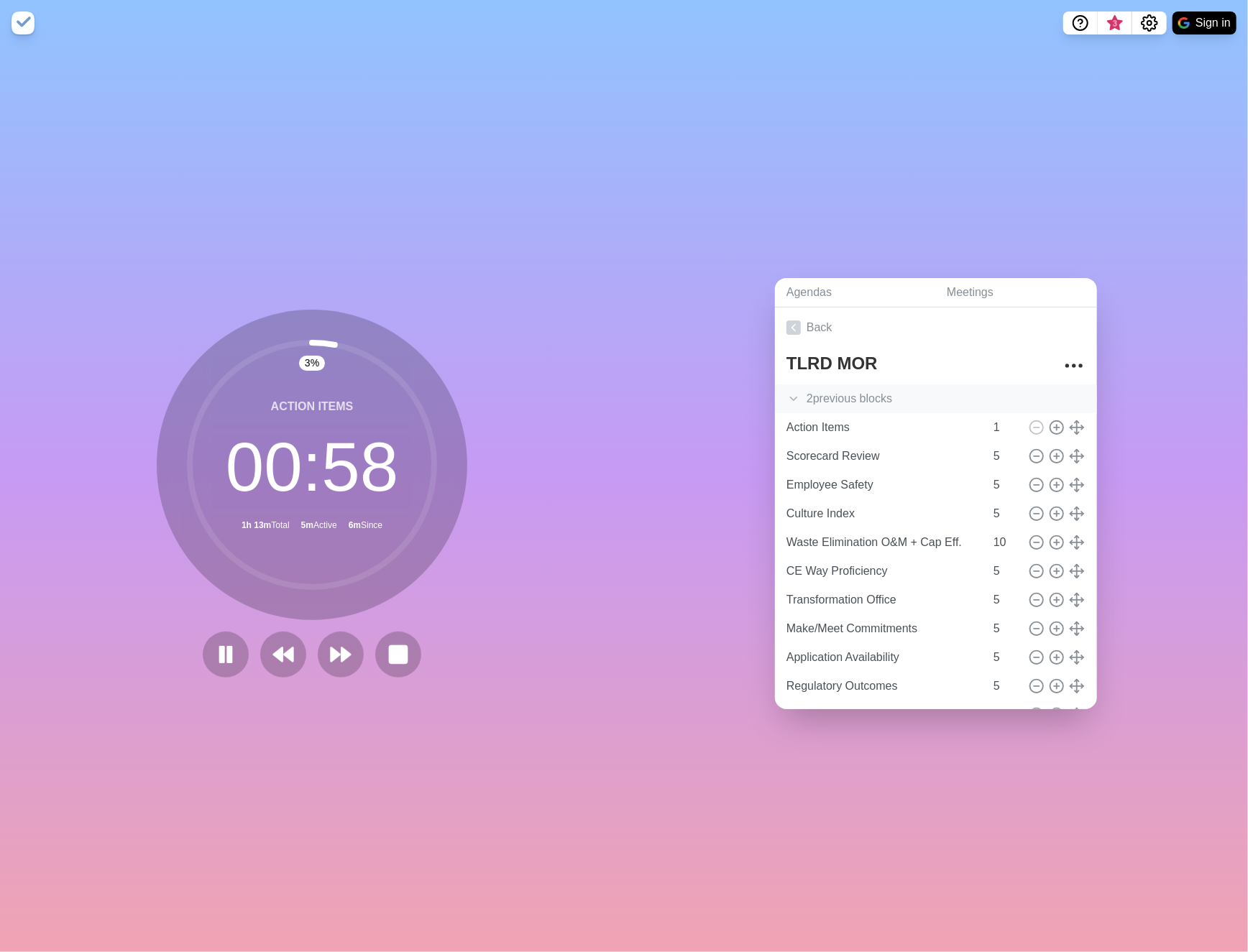
click at [786, 391] on icon at bounding box center [793, 399] width 14 height 14
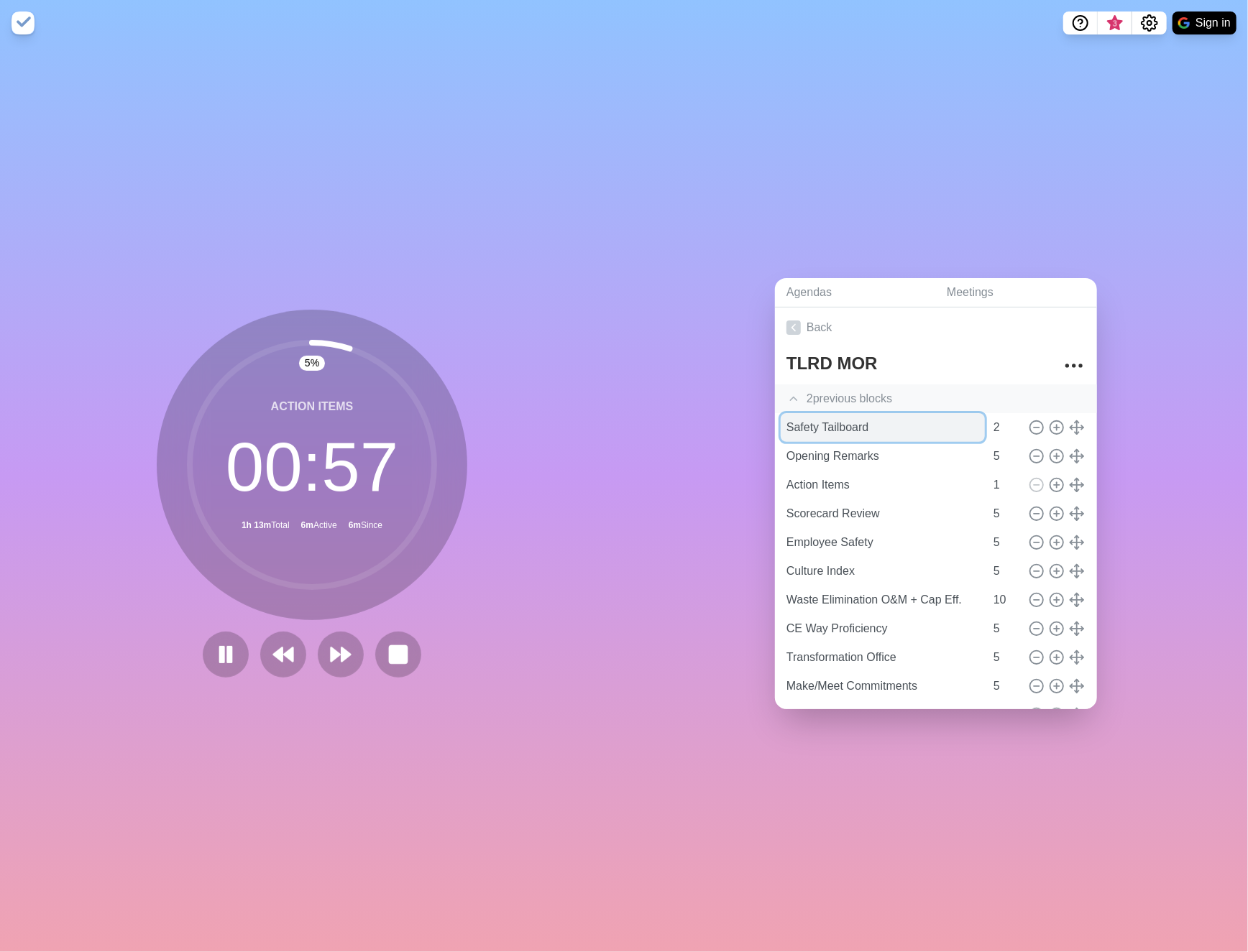
click at [826, 418] on input "Safety Tailboard" at bounding box center [882, 427] width 204 height 29
click at [407, 646] on button at bounding box center [397, 654] width 48 height 48
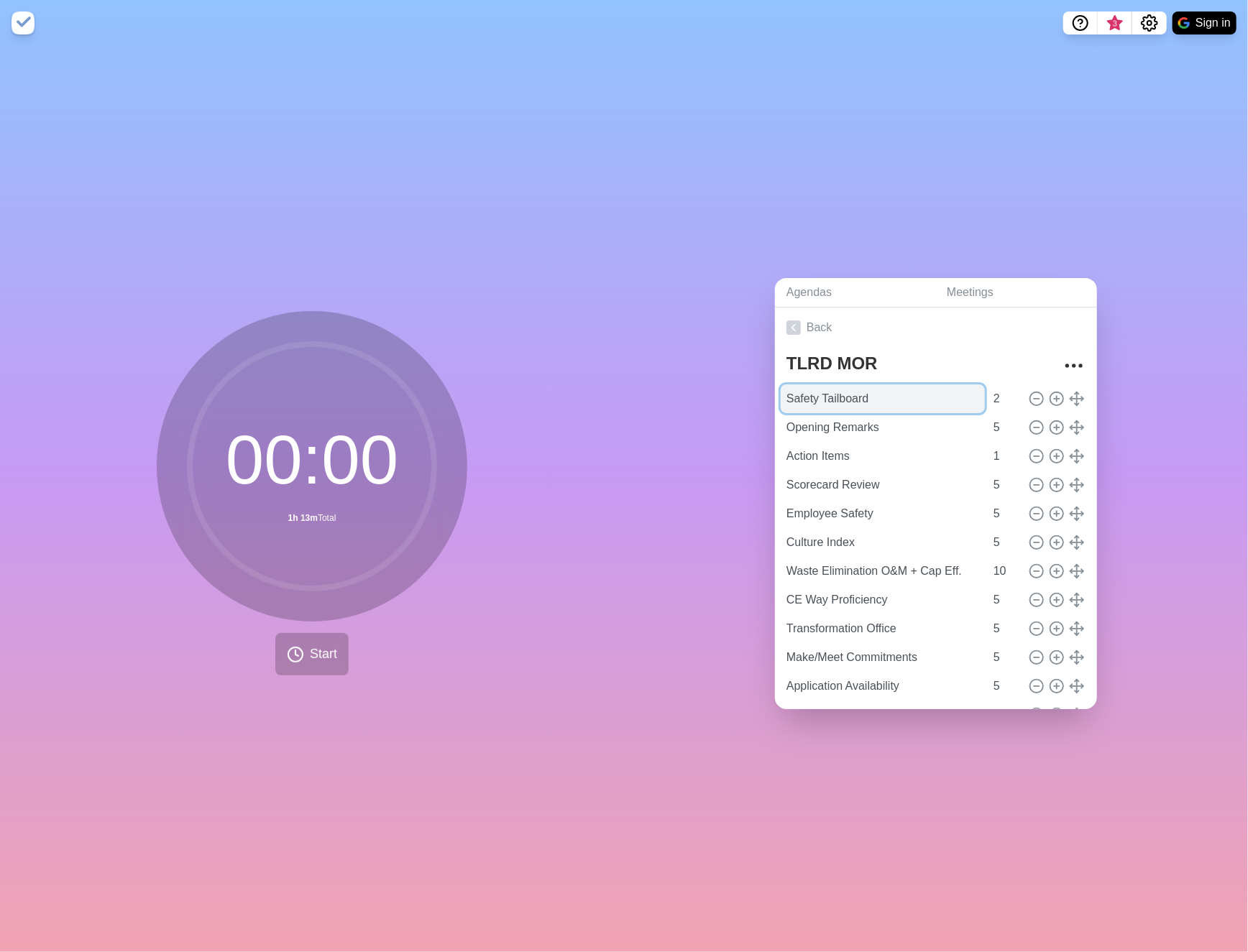
click at [855, 391] on input "Safety Tailboard" at bounding box center [882, 399] width 204 height 29
